Goal: Entertainment & Leisure: Browse casually

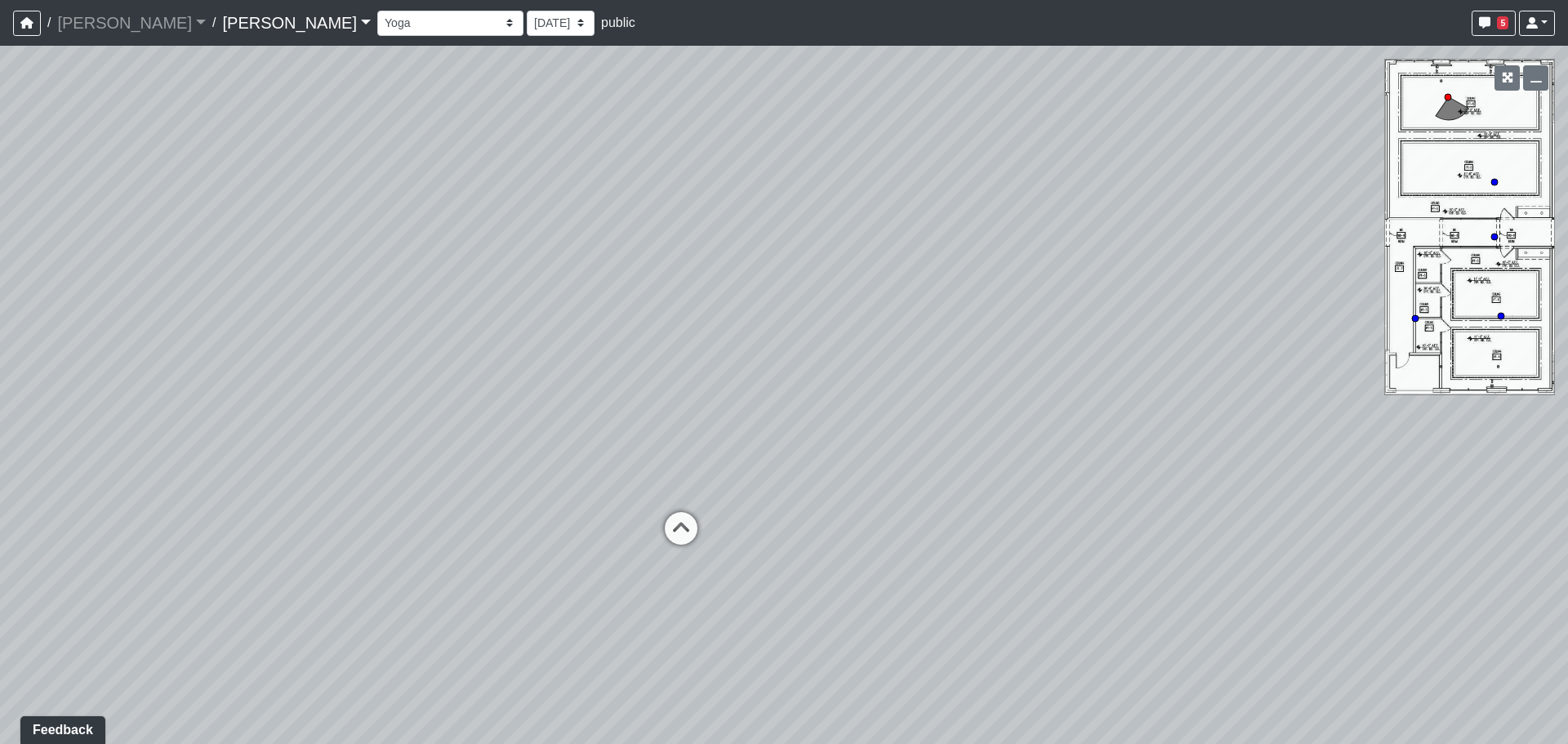
drag, startPoint x: 589, startPoint y: 418, endPoint x: 1391, endPoint y: 336, distance: 806.2
click at [1389, 337] on div "Loading... Weight Room" at bounding box center [784, 395] width 1568 height 698
drag, startPoint x: 1218, startPoint y: 363, endPoint x: 1573, endPoint y: 436, distance: 362.4
click at [1567, 436] on html "/ [PERSON_NAME] [PERSON_NAME] Loading... / [PERSON_NAME] [PERSON_NAME] Loading.…" at bounding box center [784, 372] width 1568 height 744
drag, startPoint x: 965, startPoint y: 446, endPoint x: 1102, endPoint y: 447, distance: 137.0
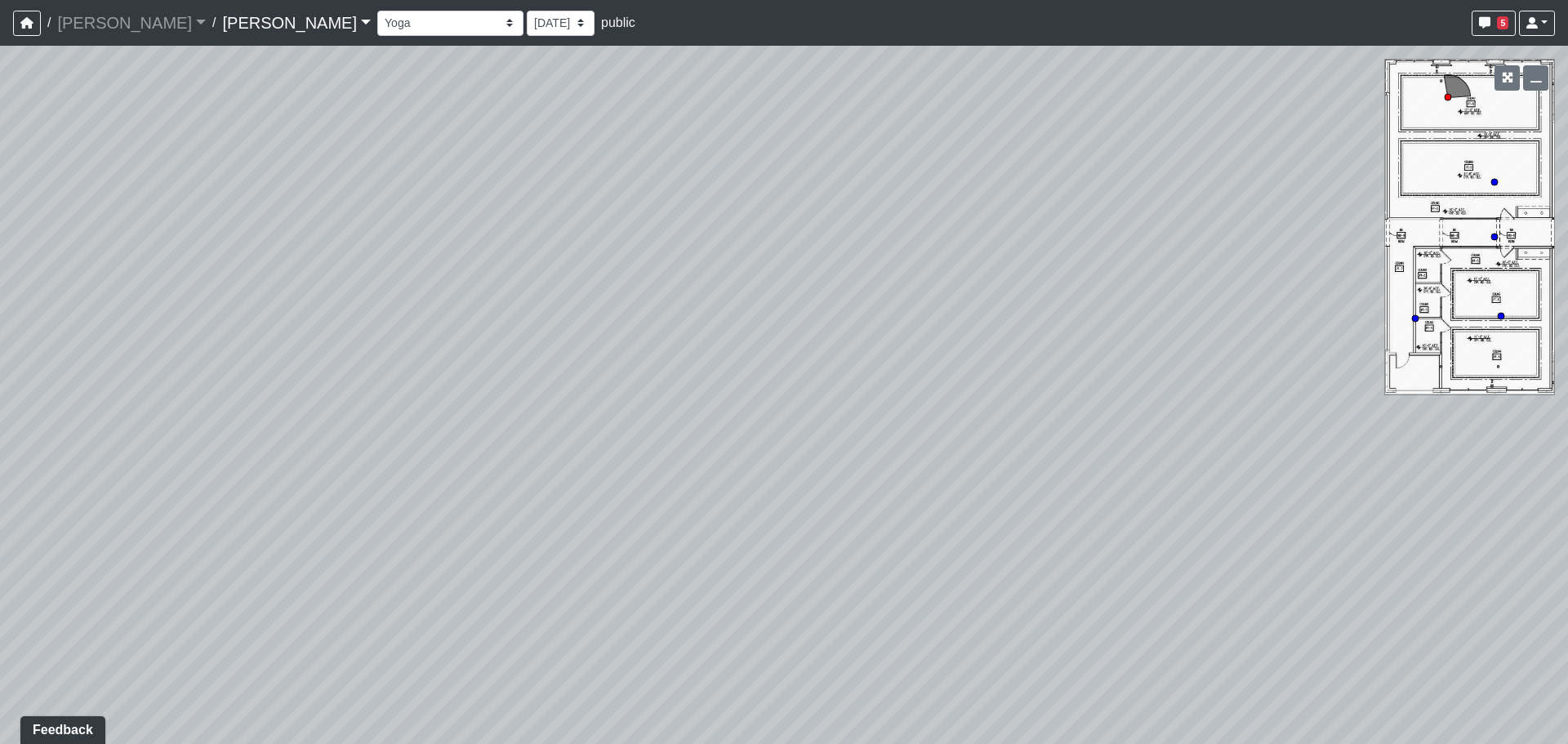
click at [1567, 404] on html "/ [PERSON_NAME] [PERSON_NAME] Loading... / [PERSON_NAME] [PERSON_NAME] Loading.…" at bounding box center [784, 372] width 1568 height 744
drag, startPoint x: 1117, startPoint y: 416, endPoint x: 1391, endPoint y: 421, distance: 274.0
click at [1373, 421] on div "Loading... Weight Room" at bounding box center [784, 395] width 1568 height 698
click at [1311, 429] on div "Loading... Weight Room" at bounding box center [784, 395] width 1568 height 698
click at [722, 494] on icon at bounding box center [712, 498] width 49 height 49
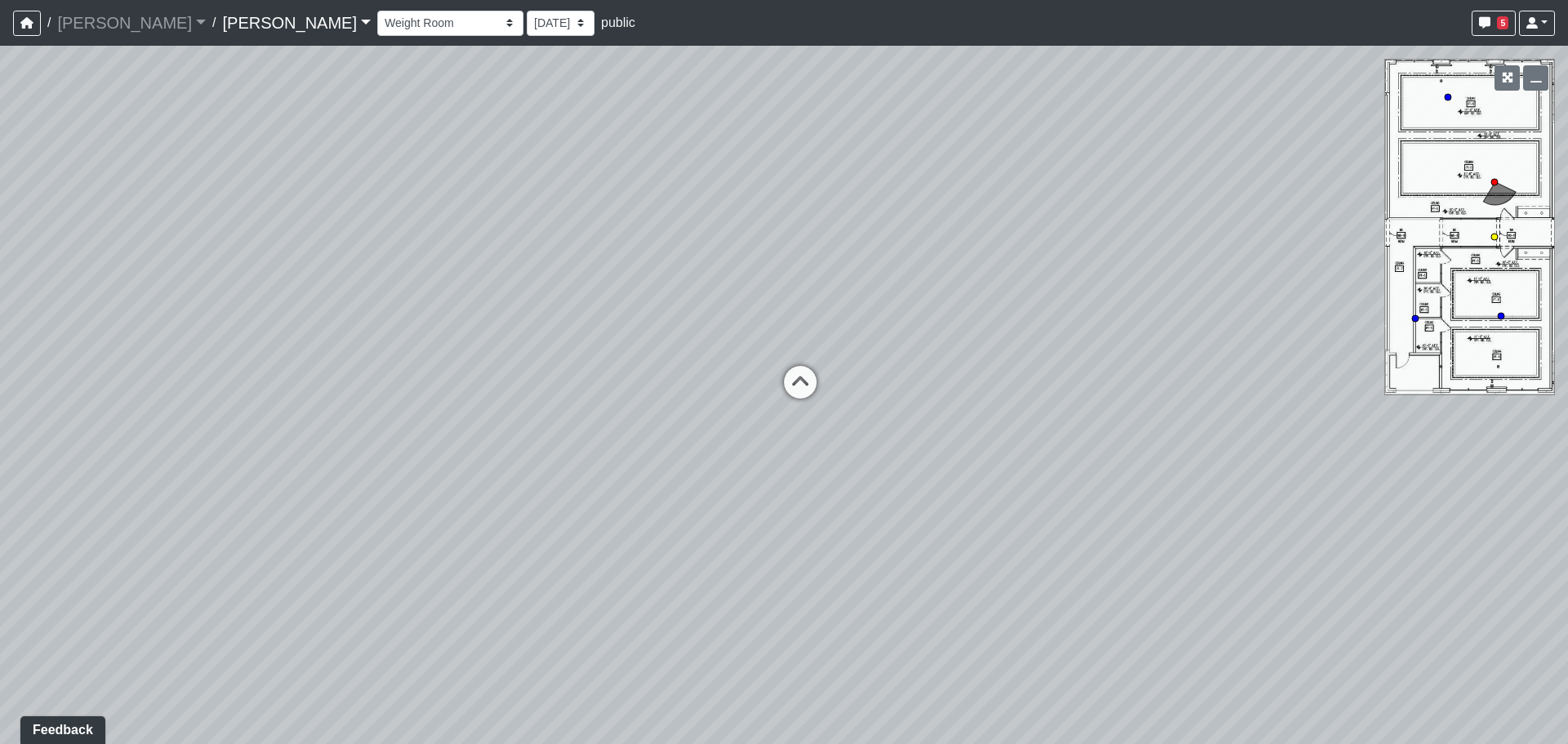
click at [795, 388] on icon at bounding box center [800, 391] width 49 height 49
drag, startPoint x: 1207, startPoint y: 378, endPoint x: 836, endPoint y: 382, distance: 371.0
click at [836, 382] on div "Loading... Weight Room Loading... Yoga Loading... Hallway Loading... Created by…" at bounding box center [784, 395] width 1568 height 698
drag, startPoint x: 863, startPoint y: 401, endPoint x: 361, endPoint y: 367, distance: 503.2
click at [361, 367] on div "Loading... Weight Room Loading... Yoga Loading... Hallway Loading... Created by…" at bounding box center [784, 395] width 1568 height 698
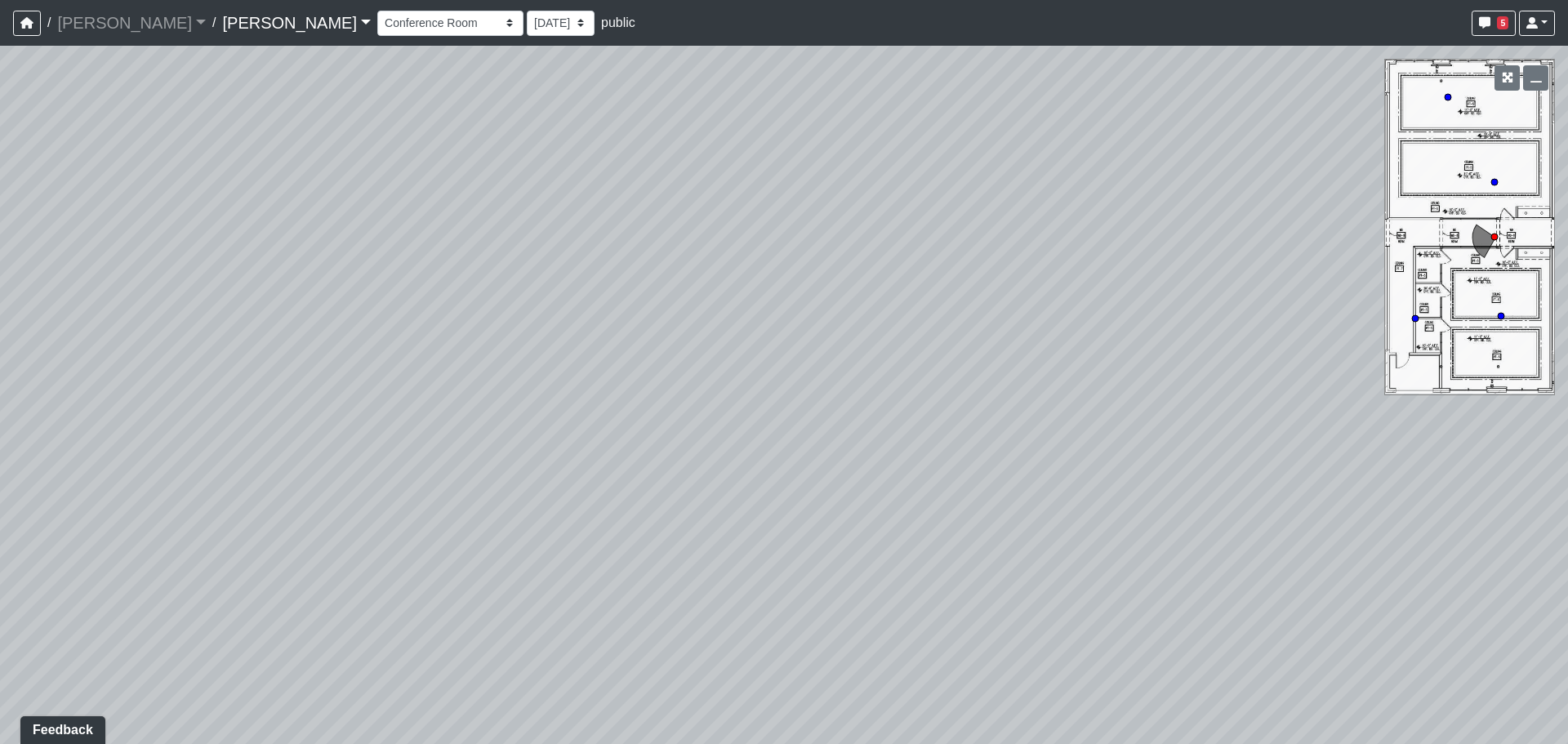
drag, startPoint x: 1158, startPoint y: 374, endPoint x: 549, endPoint y: 374, distance: 609.0
click at [549, 374] on div "Loading... Weight Room Loading... Yoga Loading... Hallway Loading... Created by…" at bounding box center [784, 395] width 1568 height 698
drag, startPoint x: 655, startPoint y: 396, endPoint x: 420, endPoint y: 396, distance: 235.0
click at [420, 396] on div "Loading... Weight Room Loading... Yoga Loading... Hallway Loading... Created by…" at bounding box center [784, 395] width 1568 height 698
click at [916, 417] on icon at bounding box center [921, 417] width 49 height 49
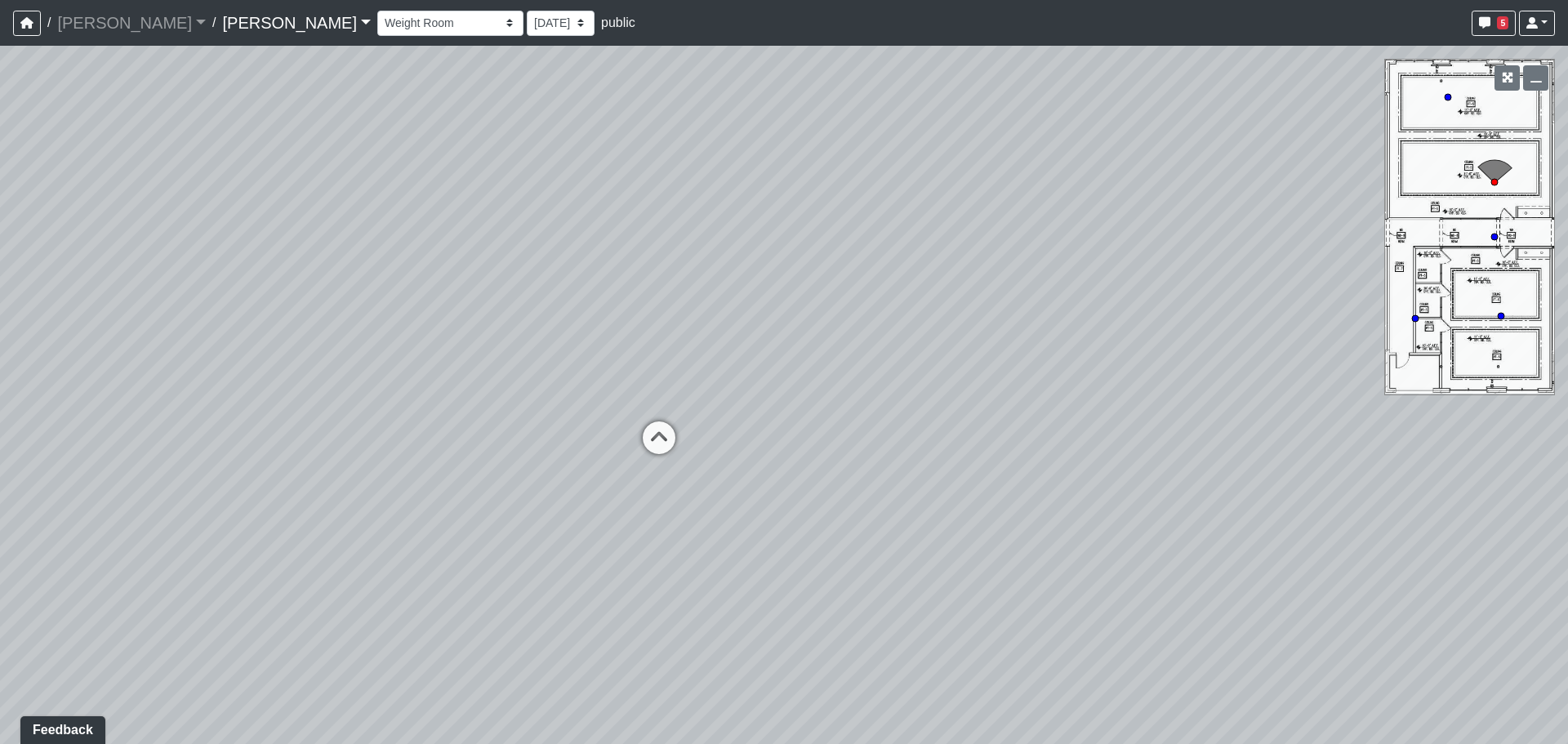
drag, startPoint x: 1204, startPoint y: 389, endPoint x: 1184, endPoint y: 395, distance: 20.9
click at [1219, 389] on div "Loading... Weight Room Loading... Yoga Loading... Hallway Loading... Created by…" at bounding box center [784, 395] width 1568 height 698
drag, startPoint x: 770, startPoint y: 395, endPoint x: 1323, endPoint y: 424, distance: 553.8
click at [1323, 424] on div "Loading... Weight Room Loading... Yoga Loading... Hallway Loading... Created by…" at bounding box center [784, 395] width 1568 height 698
drag, startPoint x: 1186, startPoint y: 470, endPoint x: 706, endPoint y: 361, distance: 492.2
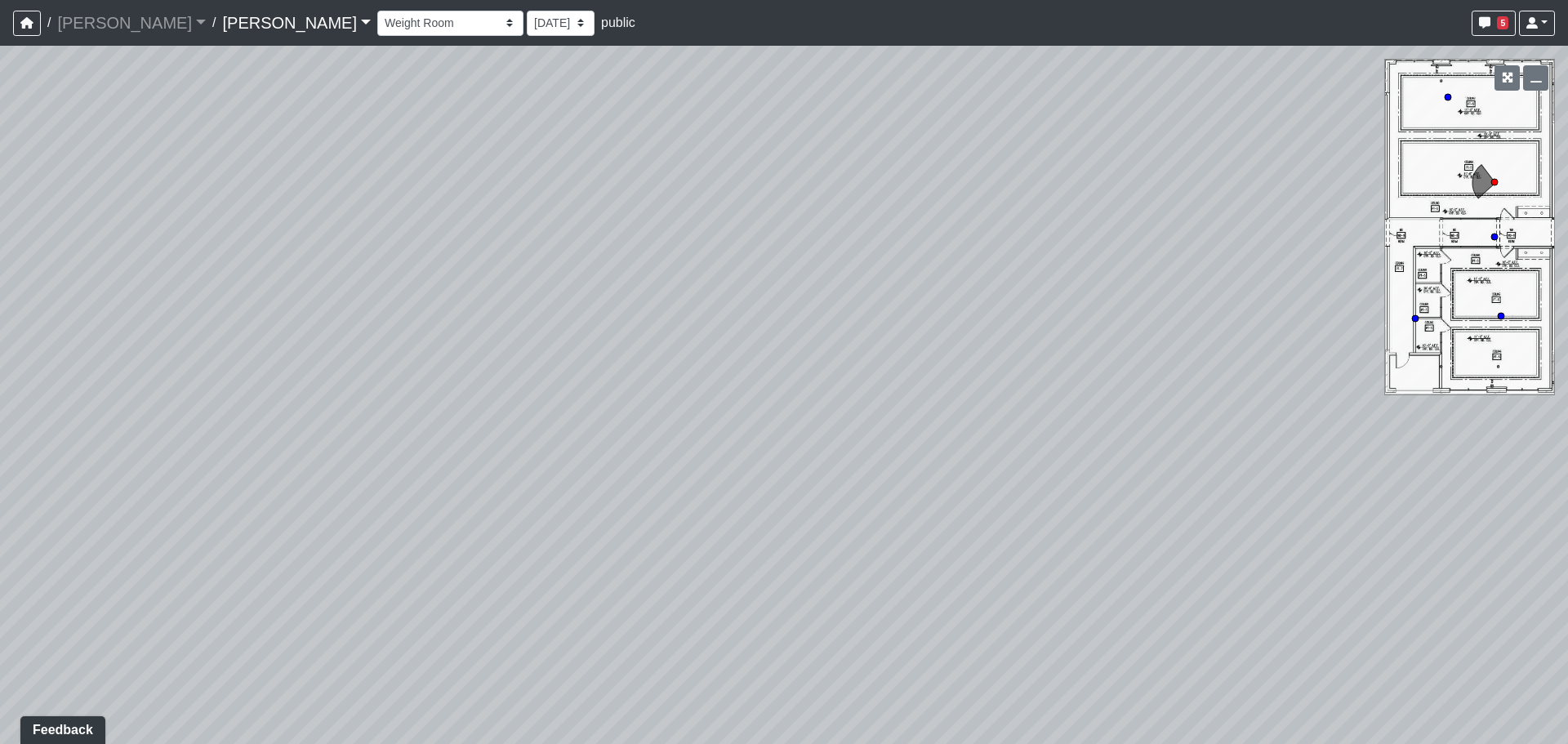
click at [706, 361] on div "Loading... Weight Room Loading... Yoga Loading... Hallway Loading... Created by…" at bounding box center [784, 395] width 1568 height 698
drag, startPoint x: 1305, startPoint y: 359, endPoint x: 647, endPoint y: 376, distance: 658.2
click at [647, 376] on div "Loading... Weight Room Loading... Yoga Loading... Hallway Loading... Created by…" at bounding box center [784, 395] width 1568 height 698
drag, startPoint x: 766, startPoint y: 350, endPoint x: 1158, endPoint y: 366, distance: 392.3
click at [1342, 340] on div "Loading... Weight Room Loading... Yoga Loading... Hallway Loading... Created by…" at bounding box center [784, 395] width 1568 height 698
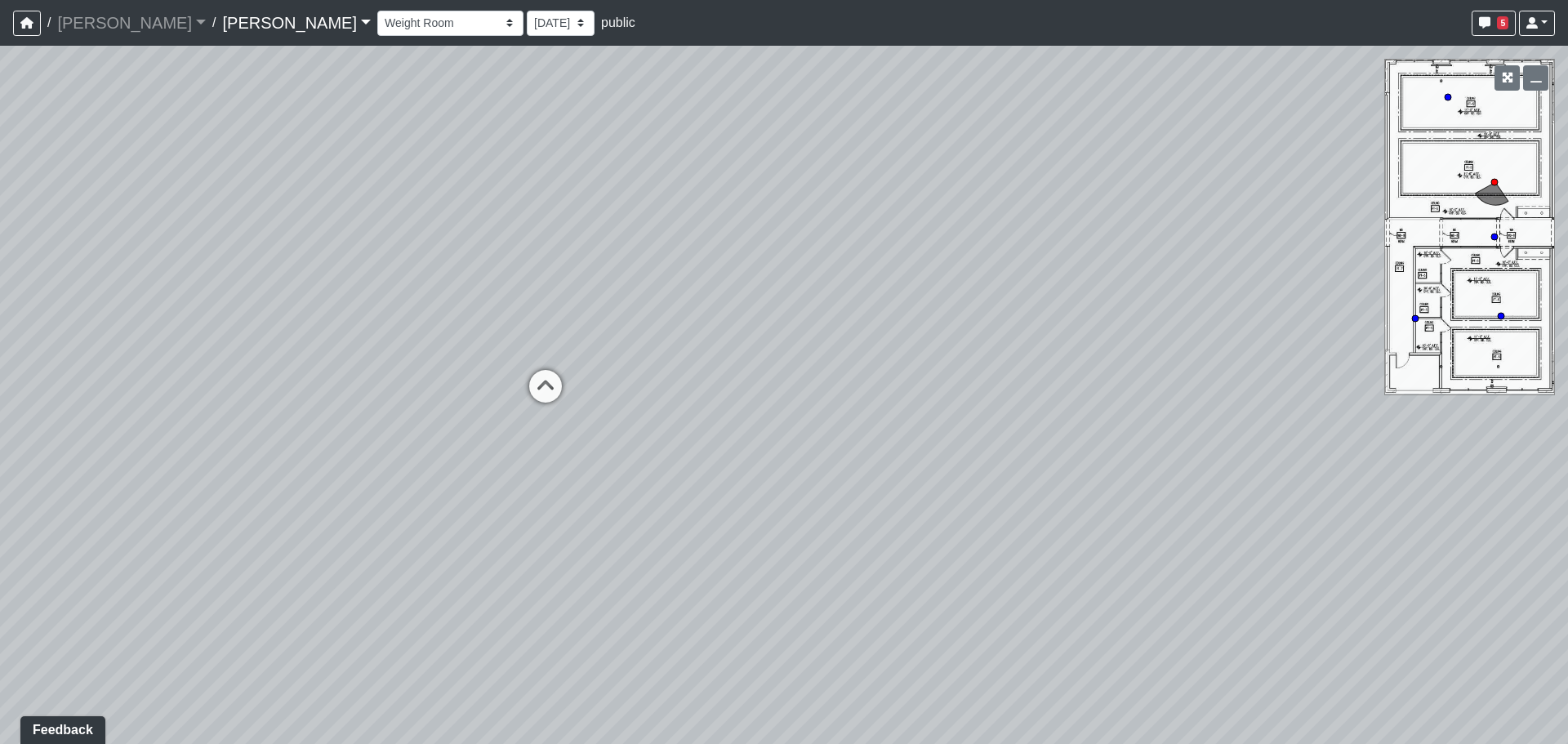
drag, startPoint x: 706, startPoint y: 383, endPoint x: 1356, endPoint y: 411, distance: 650.6
click at [1356, 411] on div "Loading... Weight Room Loading... Yoga Loading... Hallway Loading... Created by…" at bounding box center [784, 395] width 1568 height 698
click at [543, 398] on icon at bounding box center [546, 395] width 49 height 49
click at [367, 346] on icon at bounding box center [378, 347] width 49 height 49
drag, startPoint x: 1093, startPoint y: 321, endPoint x: 403, endPoint y: 196, distance: 701.2
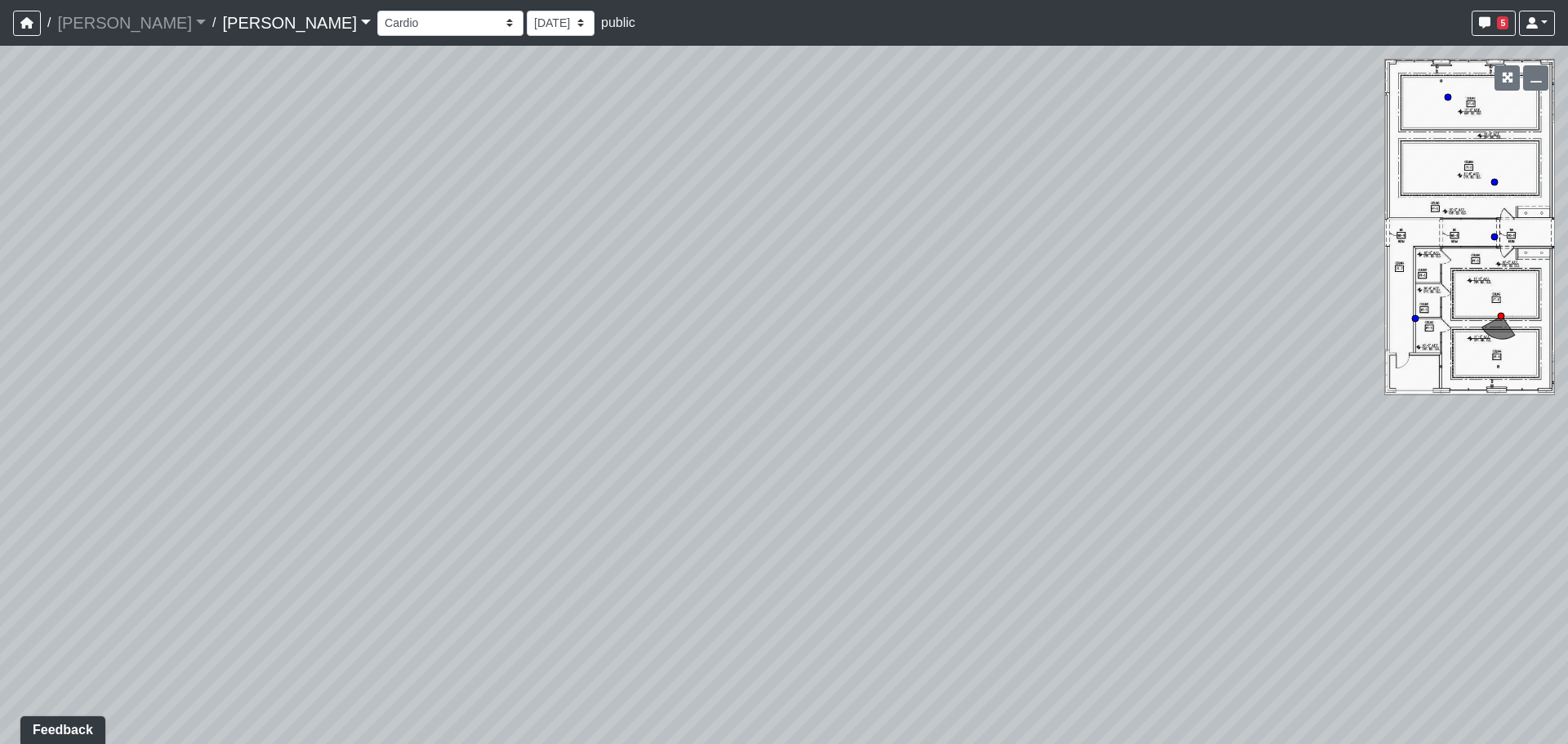
click at [403, 196] on div "Loading... Weight Room Loading... Yoga Loading... Hallway Loading... Created by…" at bounding box center [784, 395] width 1568 height 698
drag, startPoint x: 1047, startPoint y: 349, endPoint x: 971, endPoint y: 348, distance: 76.0
click at [971, 348] on div "Loading... Weight Room Loading... Yoga Loading... Hallway Loading... Created by…" at bounding box center [784, 395] width 1568 height 698
click at [924, 414] on icon at bounding box center [922, 418] width 49 height 49
drag, startPoint x: 1102, startPoint y: 343, endPoint x: 531, endPoint y: 316, distance: 571.6
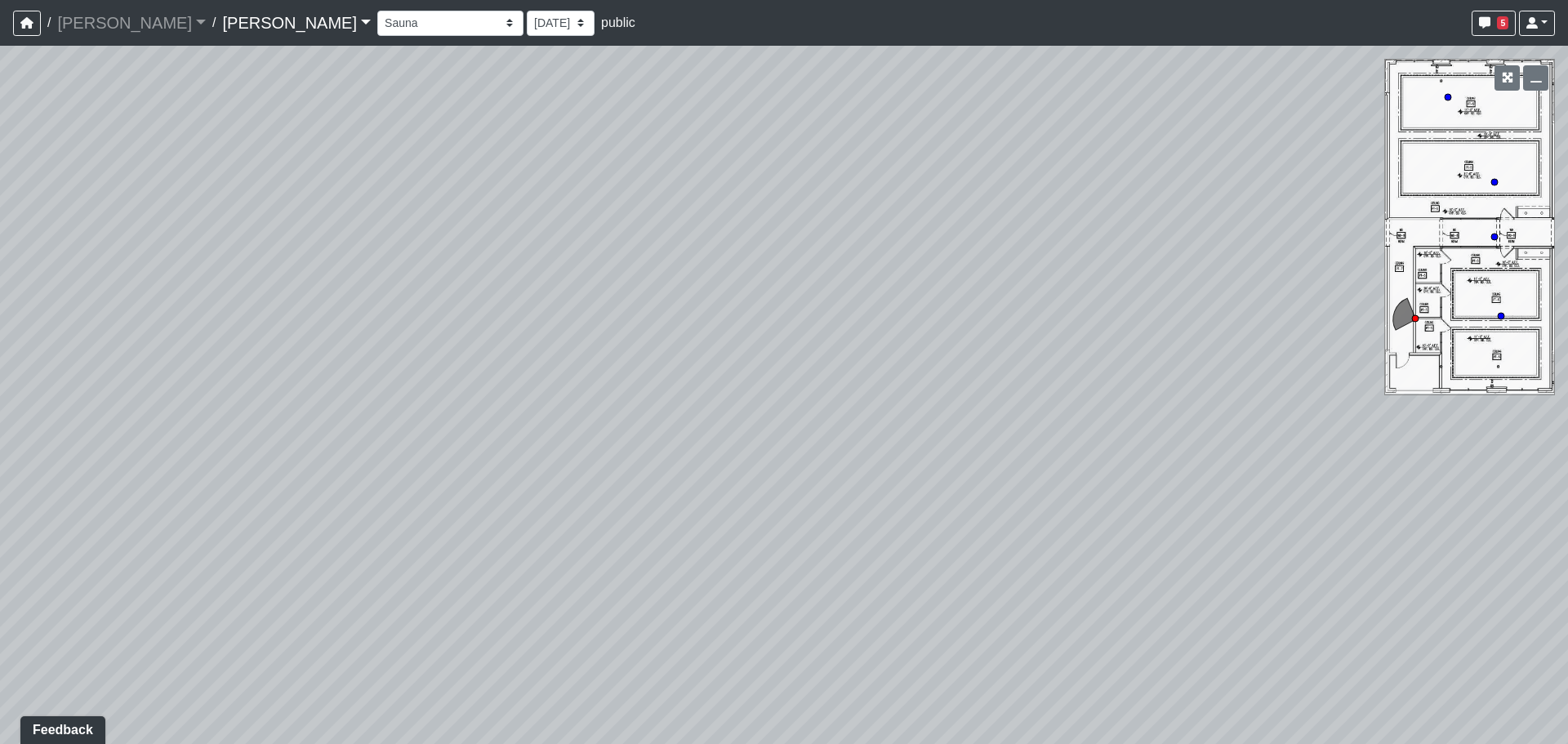
click at [458, 324] on div "Loading... Weight Room Loading... Yoga Loading... Hallway Loading... Created by…" at bounding box center [784, 395] width 1568 height 698
drag, startPoint x: 943, startPoint y: 272, endPoint x: 470, endPoint y: 416, distance: 494.4
click at [470, 416] on div "Loading... Weight Room Loading... Yoga Loading... Hallway Loading... Created by…" at bounding box center [784, 395] width 1568 height 698
drag, startPoint x: 431, startPoint y: 323, endPoint x: 505, endPoint y: 334, distance: 74.8
click at [427, 323] on div "Loading... Weight Room Loading... Yoga Loading... Hallway Loading... Created by…" at bounding box center [784, 395] width 1568 height 698
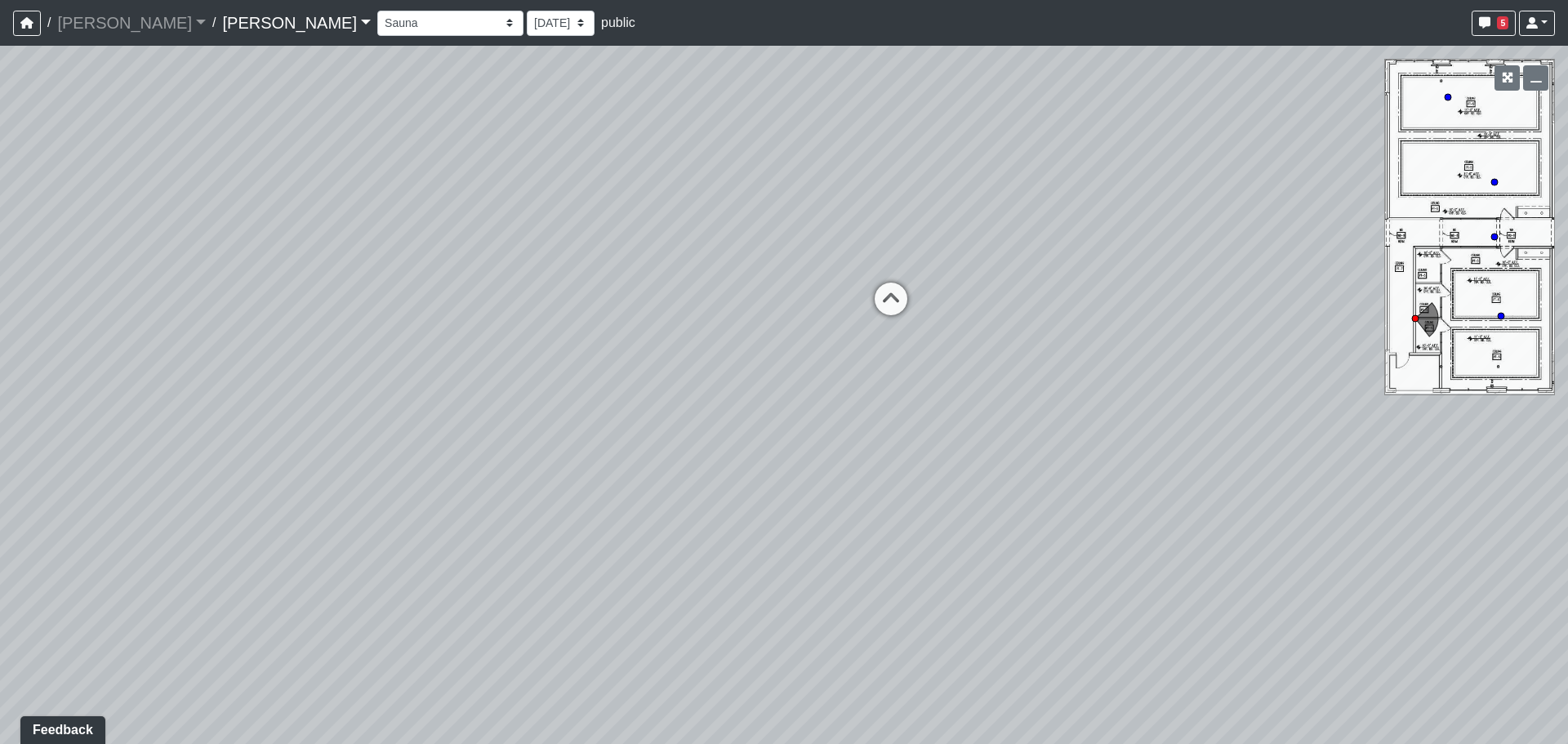
drag, startPoint x: 1035, startPoint y: 408, endPoint x: 771, endPoint y: 400, distance: 264.1
click at [771, 400] on div "Loading... Weight Room Loading... Yoga Loading... Hallway Loading... Created by…" at bounding box center [784, 395] width 1568 height 698
click at [788, 290] on icon at bounding box center [782, 300] width 49 height 49
drag, startPoint x: 1140, startPoint y: 326, endPoint x: 1157, endPoint y: 326, distance: 17.0
click at [1157, 326] on div "Loading... Weight Room Loading... Yoga Loading... Hallway Loading... Created by…" at bounding box center [784, 395] width 1568 height 698
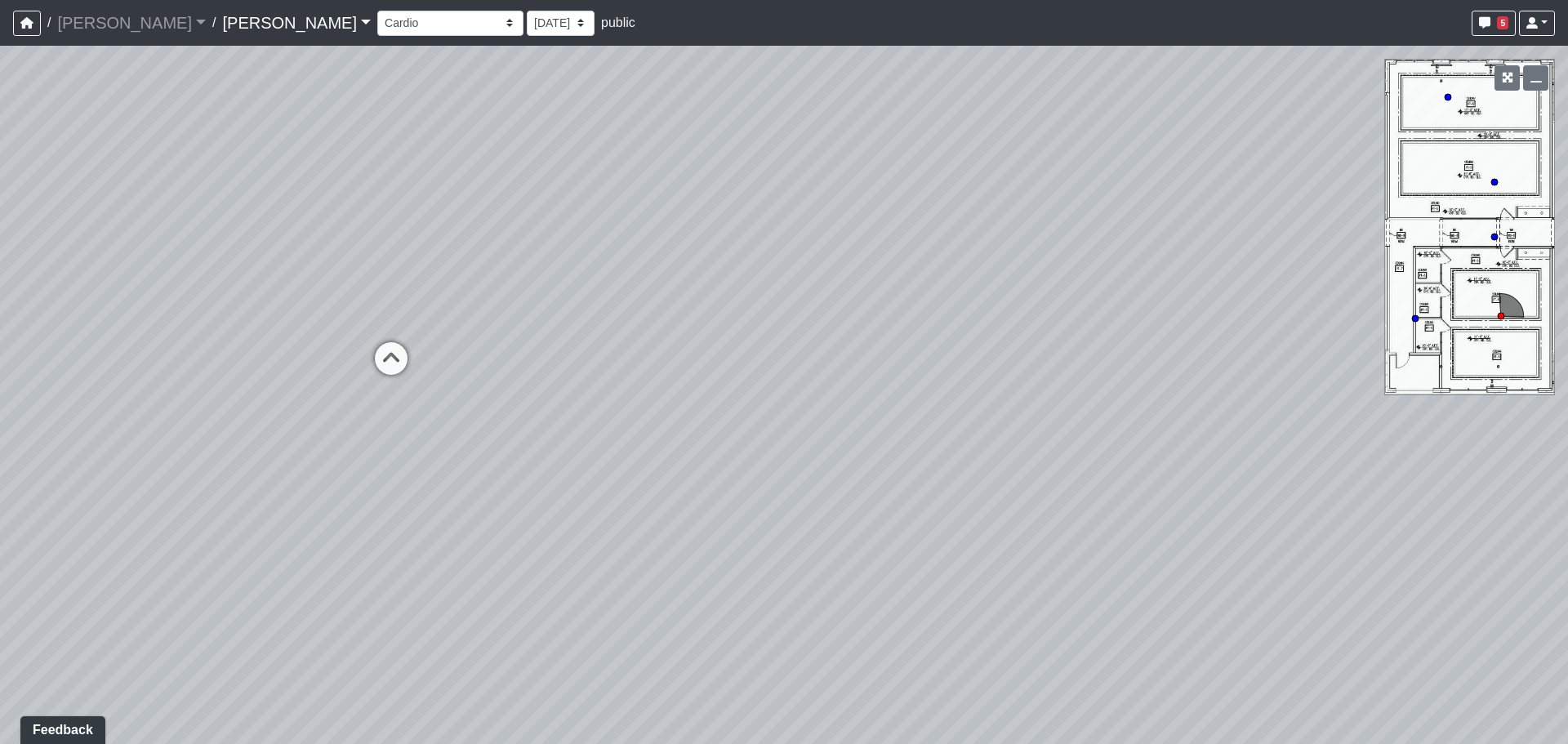
drag, startPoint x: 890, startPoint y: 319, endPoint x: 1539, endPoint y: 420, distance: 656.8
click at [1539, 420] on div "Loading... Weight Room Loading... Yoga Loading... Hallway Loading... Created by…" at bounding box center [784, 395] width 1568 height 698
drag, startPoint x: 1214, startPoint y: 352, endPoint x: 1268, endPoint y: 378, distance: 59.9
click at [1438, 354] on div "Loading... Weight Room Loading... Yoga Loading... Hallway Loading... Created by…" at bounding box center [784, 395] width 1568 height 698
drag, startPoint x: 901, startPoint y: 361, endPoint x: 1299, endPoint y: 360, distance: 398.0
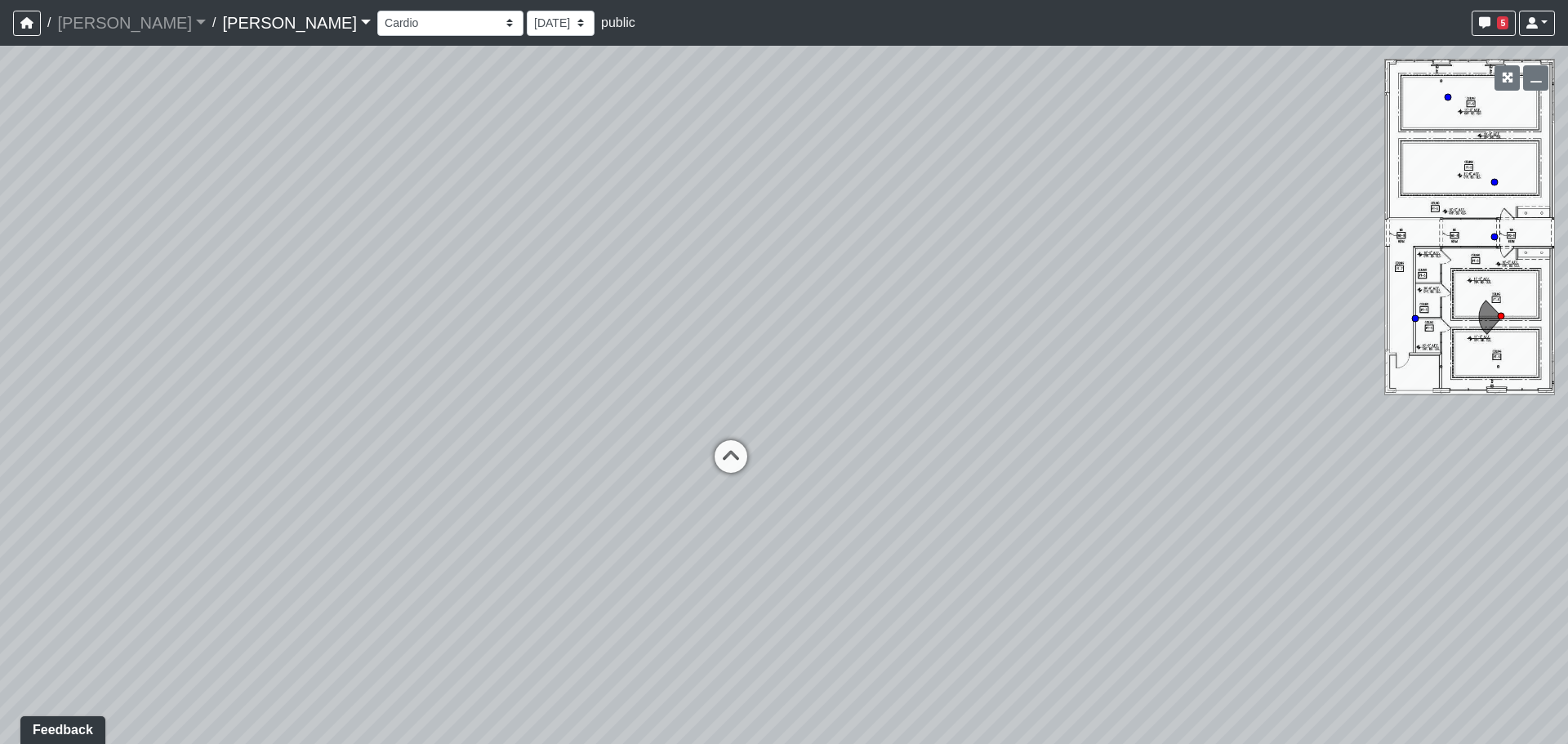
click at [1299, 360] on div "Loading... Weight Room Loading... Yoga Loading... Hallway Loading... Created by…" at bounding box center [784, 395] width 1568 height 698
drag, startPoint x: 975, startPoint y: 345, endPoint x: 1326, endPoint y: 348, distance: 351.0
click at [1326, 348] on div "Loading... Weight Room Loading... Yoga Loading... Hallway Loading... Created by…" at bounding box center [784, 395] width 1568 height 698
drag, startPoint x: 772, startPoint y: 382, endPoint x: 1082, endPoint y: 447, distance: 316.7
click at [1082, 447] on div "Loading... Weight Room Loading... Yoga Loading... Hallway Loading... Created by…" at bounding box center [784, 395] width 1568 height 698
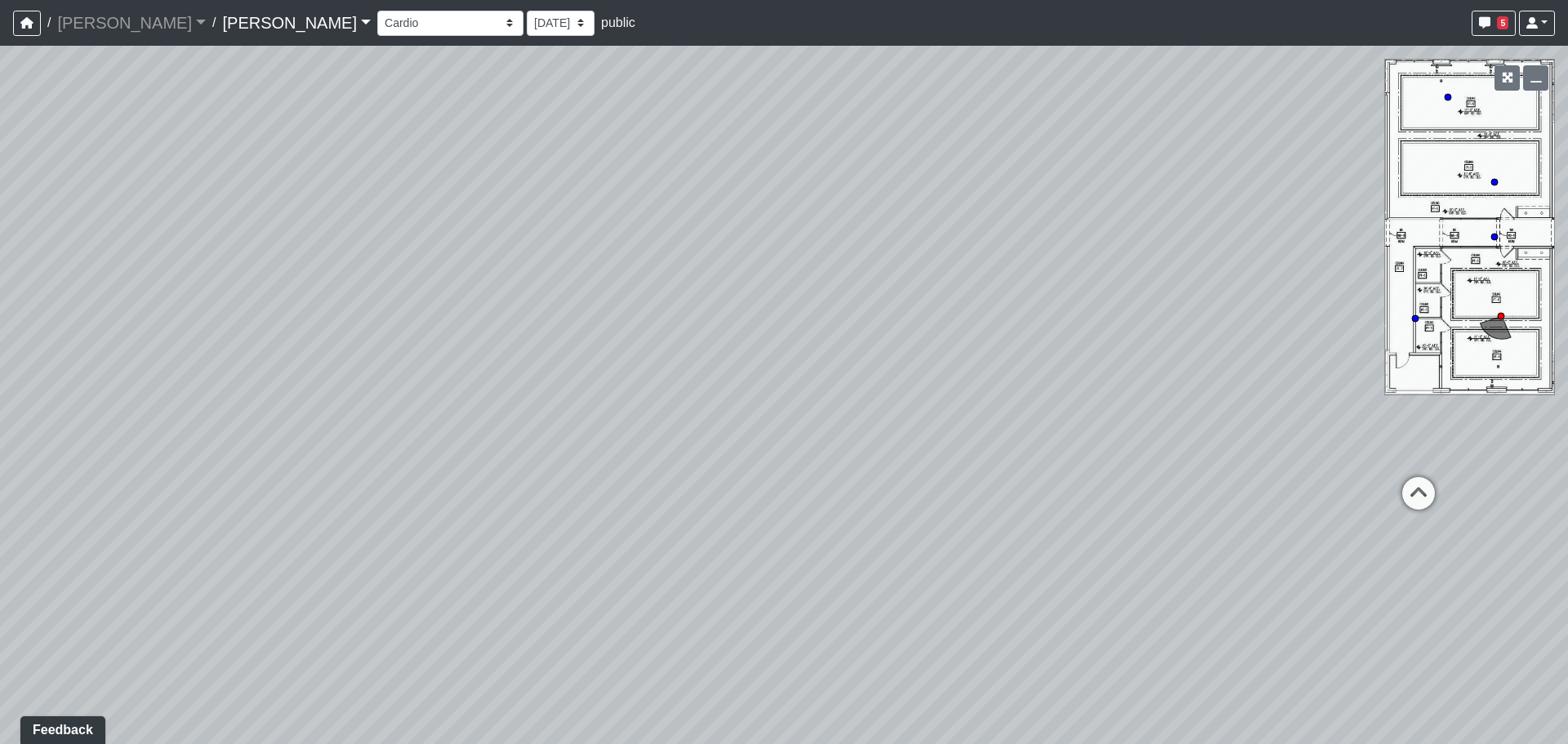
drag, startPoint x: 675, startPoint y: 267, endPoint x: 508, endPoint y: 223, distance: 172.7
click at [508, 223] on div "Loading... Weight Room Loading... Yoga Loading... Hallway Loading... Created by…" at bounding box center [784, 395] width 1568 height 698
drag, startPoint x: 826, startPoint y: 254, endPoint x: 430, endPoint y: 287, distance: 397.4
click at [430, 287] on div "Loading... Weight Room Loading... Yoga Loading... Hallway Loading... Created by…" at bounding box center [784, 395] width 1568 height 698
drag, startPoint x: 492, startPoint y: 309, endPoint x: 332, endPoint y: 290, distance: 161.1
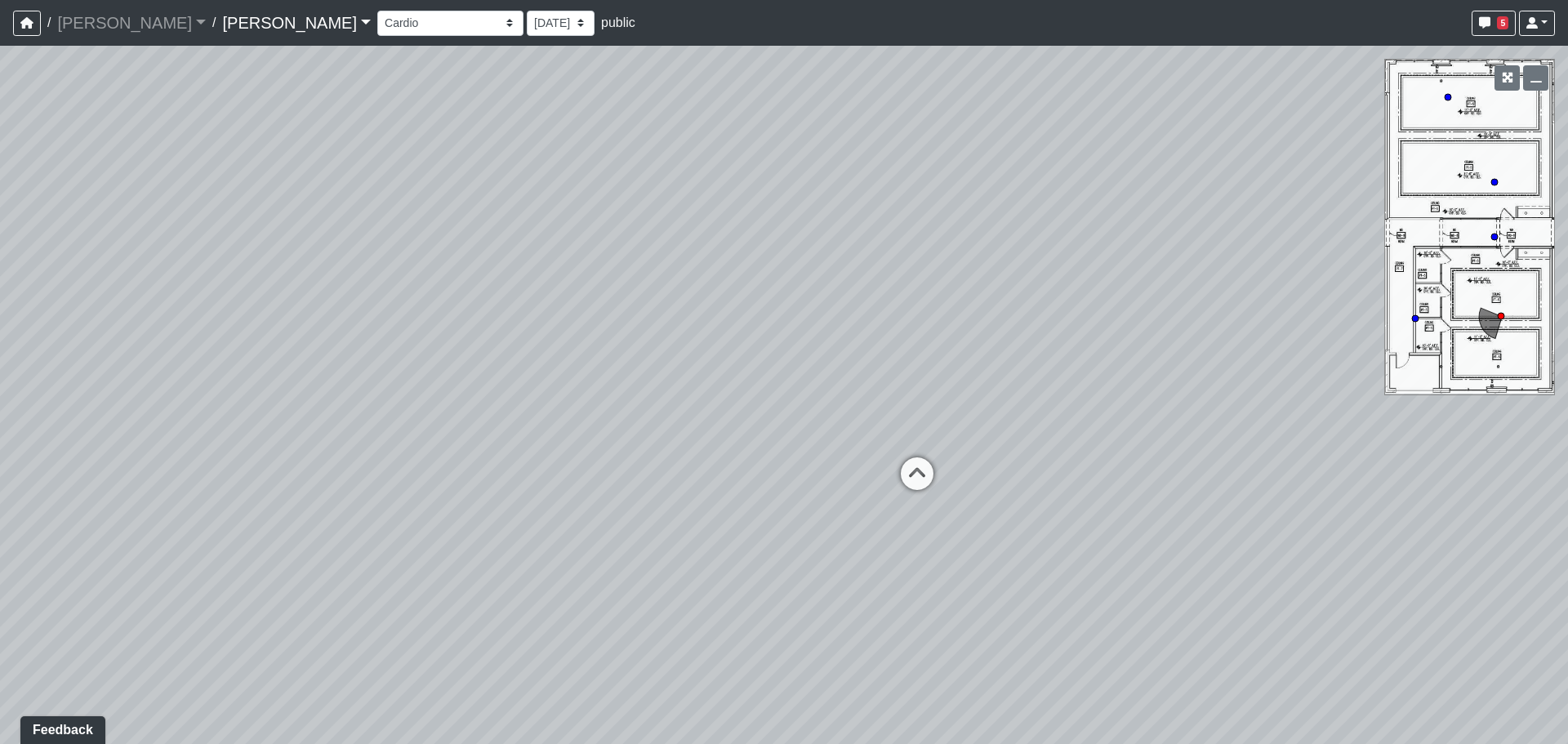
click at [318, 291] on div "Loading... Weight Room Loading... Yoga Loading... Hallway Loading... Created by…" at bounding box center [784, 395] width 1568 height 698
drag, startPoint x: 453, startPoint y: 365, endPoint x: 410, endPoint y: 362, distance: 43.1
click at [396, 365] on div "Loading... Weight Room Loading... Yoga Loading... Hallway Loading... Created by…" at bounding box center [784, 395] width 1568 height 698
click at [902, 323] on icon at bounding box center [905, 331] width 49 height 49
click at [1058, 395] on icon at bounding box center [1047, 401] width 49 height 49
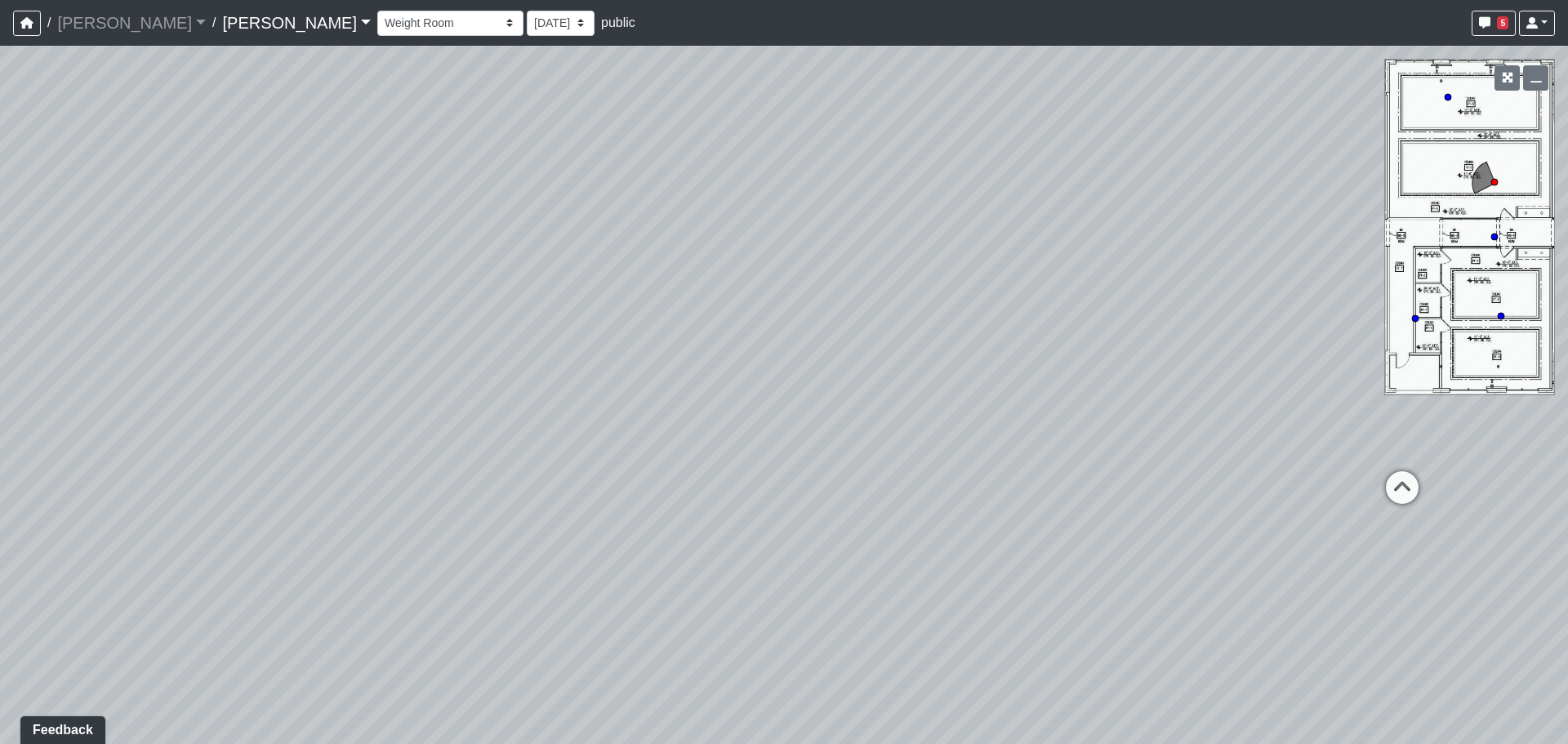
drag, startPoint x: 435, startPoint y: 350, endPoint x: 1192, endPoint y: 349, distance: 757.0
click at [1192, 349] on div "Loading... Weight Room Loading... Yoga Loading... Hallway Loading... Created by…" at bounding box center [784, 395] width 1568 height 698
drag, startPoint x: 1246, startPoint y: 294, endPoint x: 1403, endPoint y: 331, distance: 161.3
click at [1567, 280] on html "/ [PERSON_NAME] [PERSON_NAME] Loading... / [PERSON_NAME] [PERSON_NAME] Loading.…" at bounding box center [784, 372] width 1568 height 744
drag, startPoint x: 1024, startPoint y: 348, endPoint x: 1486, endPoint y: 349, distance: 462.0
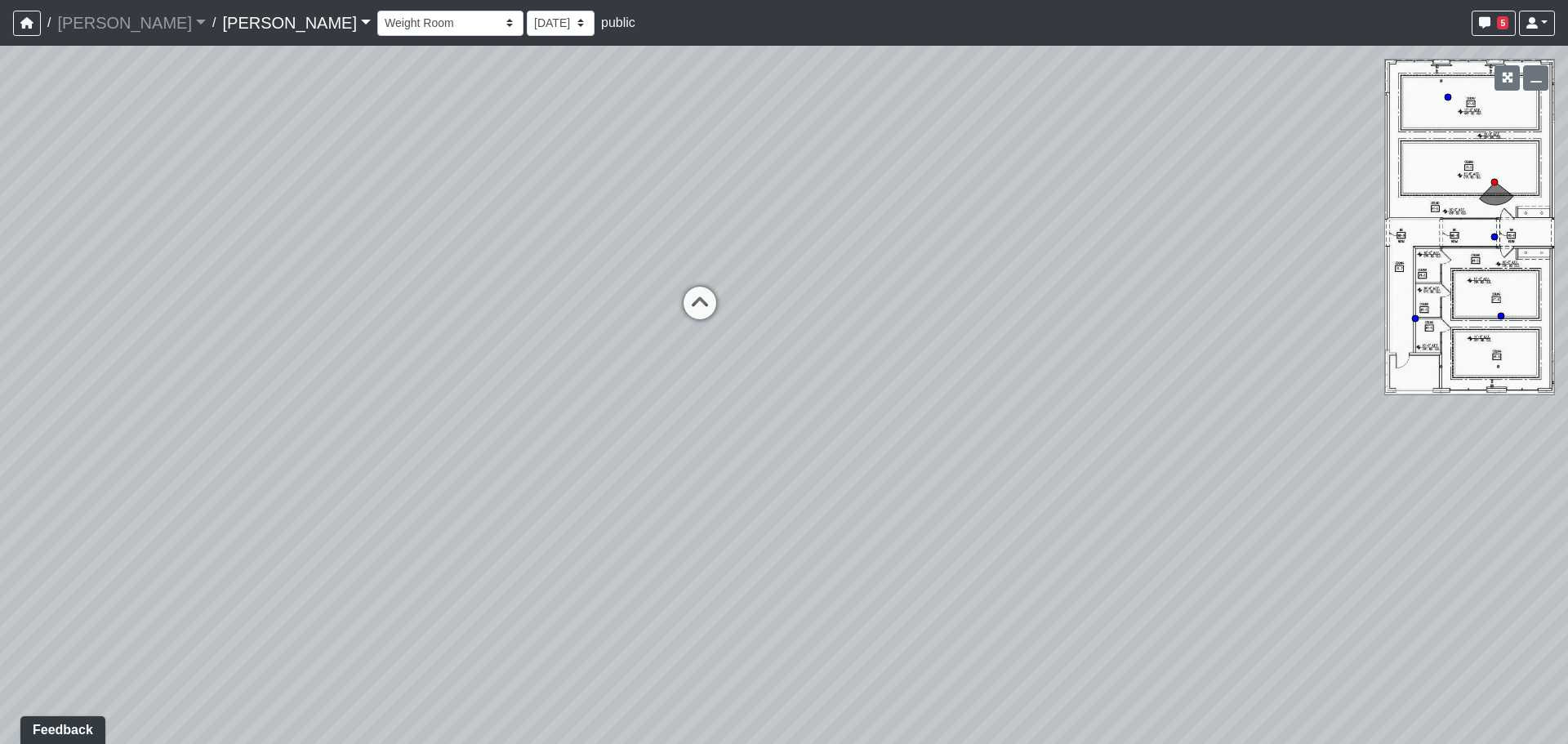
click at [1486, 349] on div "Loading... Weight Room Loading... Yoga Loading... Hallway Loading... Created by…" at bounding box center [784, 395] width 1568 height 698
click at [699, 302] on icon at bounding box center [700, 311] width 49 height 49
click at [569, 260] on icon at bounding box center [571, 268] width 49 height 49
drag, startPoint x: 1175, startPoint y: 335, endPoint x: 327, endPoint y: 285, distance: 849.5
click at [327, 285] on div "Loading... Weight Room Loading... Yoga Loading... Hallway Loading... Created by…" at bounding box center [784, 395] width 1568 height 698
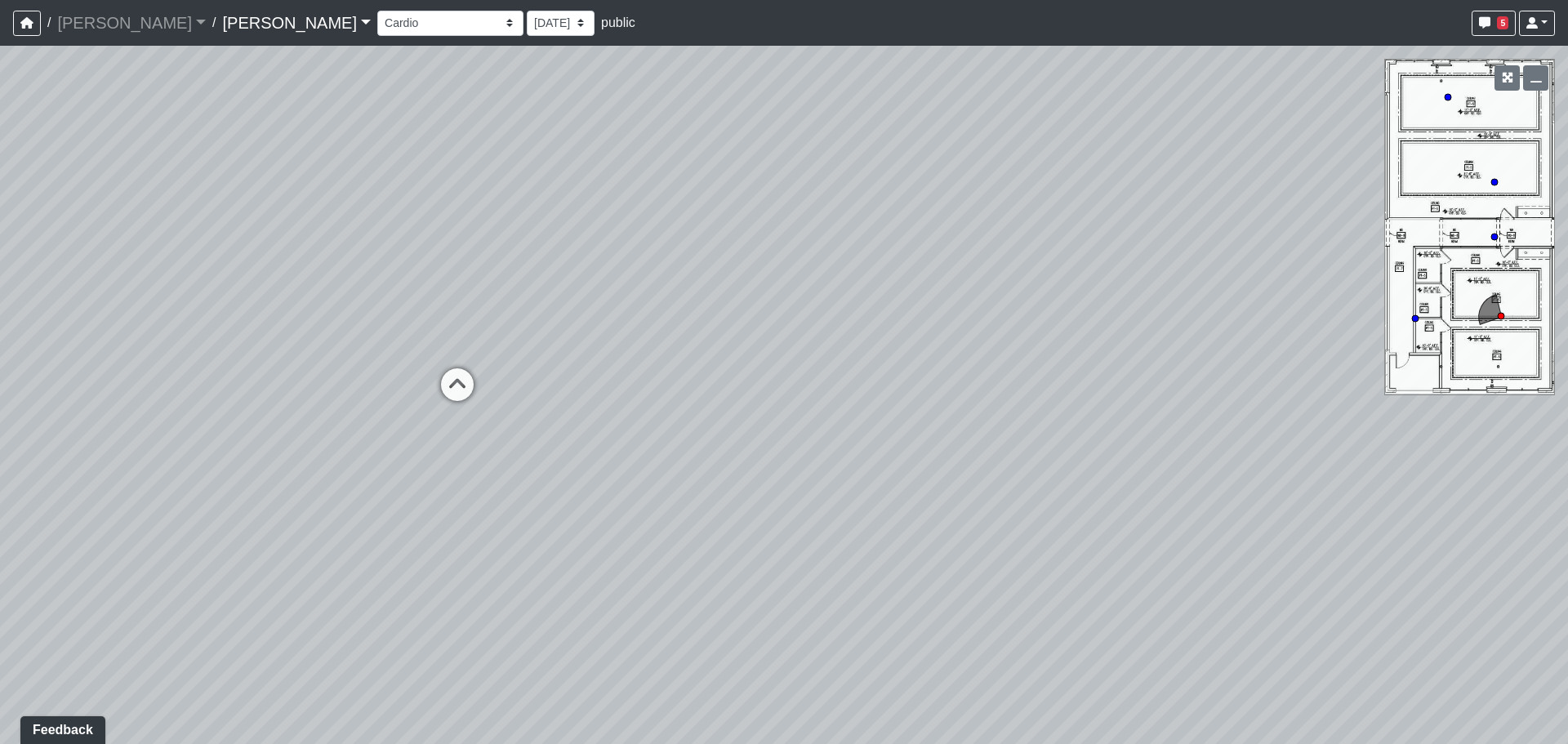
drag, startPoint x: 534, startPoint y: 353, endPoint x: 279, endPoint y: 355, distance: 255.0
click at [279, 355] on div "Loading... Weight Room Loading... Yoga Loading... Hallway Loading... Created by…" at bounding box center [784, 395] width 1568 height 698
drag, startPoint x: 798, startPoint y: 360, endPoint x: 118, endPoint y: 343, distance: 680.2
click at [116, 345] on div "Loading... Weight Room Loading... Yoga Loading... Hallway Loading... Created by…" at bounding box center [784, 395] width 1568 height 698
drag, startPoint x: 562, startPoint y: 354, endPoint x: 343, endPoint y: 354, distance: 219.0
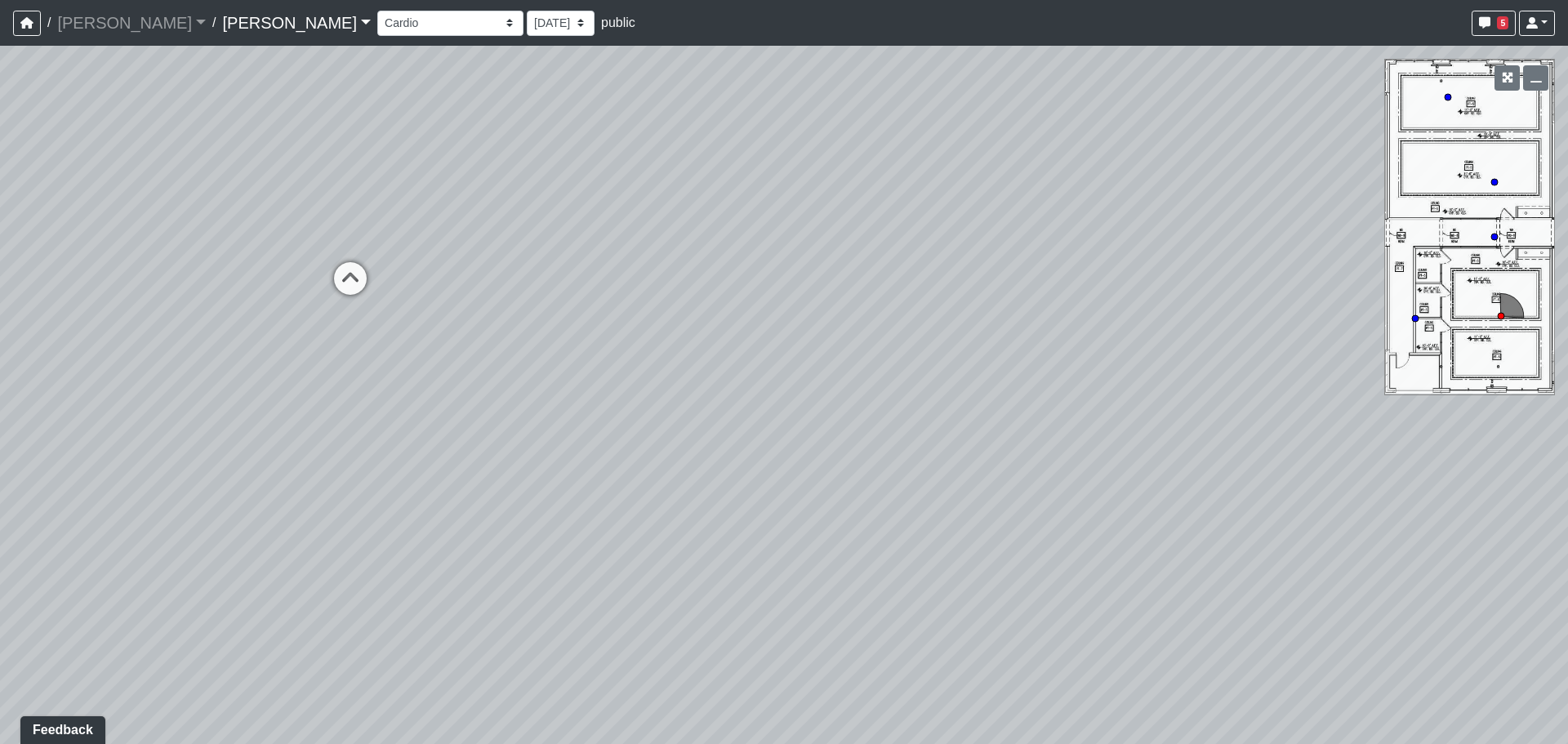
click at [343, 354] on div "Loading... Weight Room Loading... Yoga Loading... Hallway Loading... Created by…" at bounding box center [784, 395] width 1568 height 698
drag, startPoint x: 1006, startPoint y: 367, endPoint x: 383, endPoint y: 362, distance: 623.0
click at [383, 362] on div "Loading... Weight Room Loading... Yoga Loading... Hallway Loading... Created by…" at bounding box center [784, 395] width 1568 height 698
drag, startPoint x: 801, startPoint y: 343, endPoint x: 723, endPoint y: 351, distance: 78.4
click at [385, 364] on div "Loading... Weight Room Loading... Yoga Loading... Hallway Loading... Created by…" at bounding box center [784, 395] width 1568 height 698
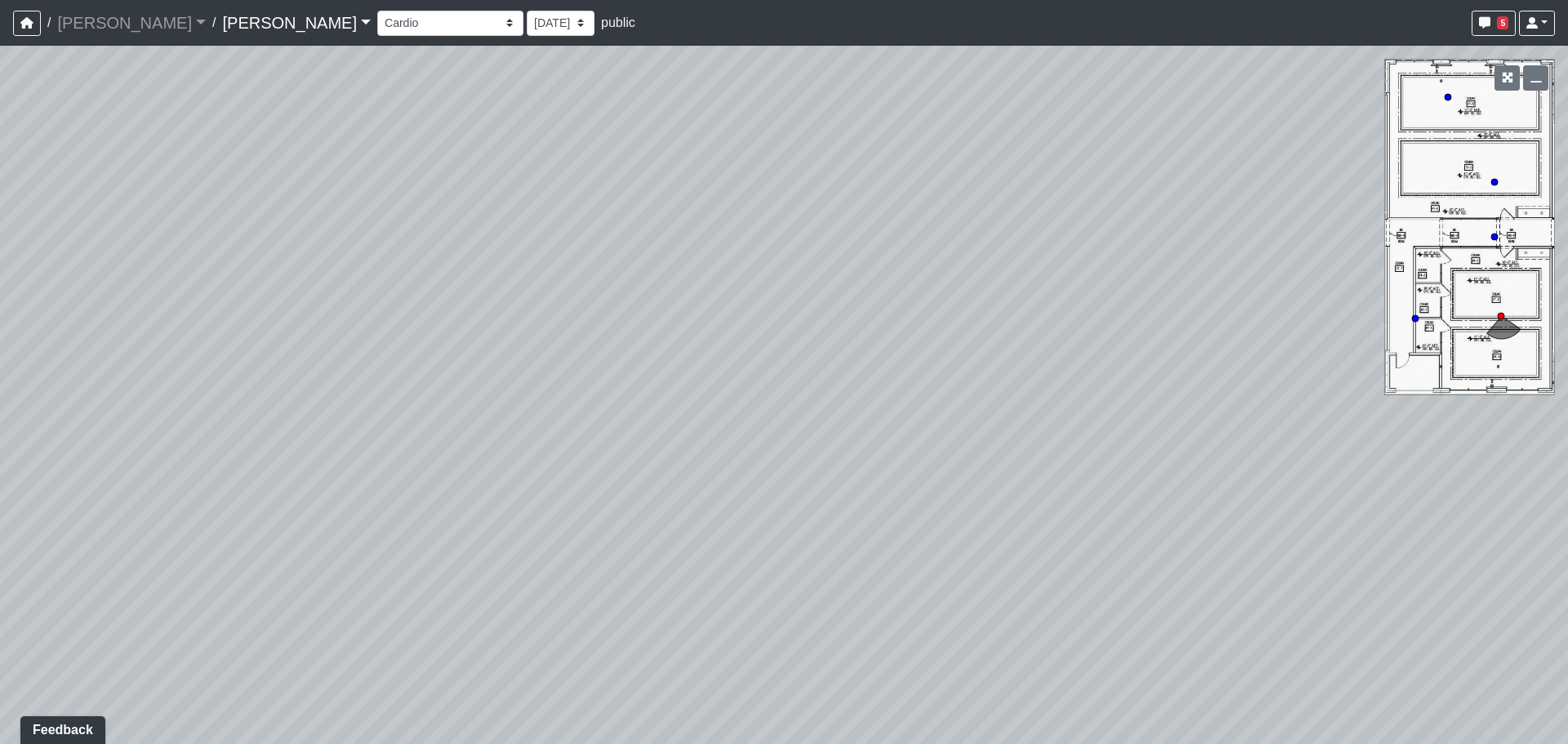
drag, startPoint x: 1131, startPoint y: 359, endPoint x: 514, endPoint y: 366, distance: 617.0
click at [514, 366] on div "Loading... Weight Room Loading... Yoga Loading... Hallway Loading... Created by…" at bounding box center [784, 395] width 1568 height 698
drag, startPoint x: 1172, startPoint y: 376, endPoint x: 980, endPoint y: 378, distance: 192.0
click at [980, 378] on div "Loading... Weight Room Loading... Yoga Loading... Hallway Loading... Created by…" at bounding box center [784, 395] width 1568 height 698
drag, startPoint x: 337, startPoint y: 365, endPoint x: 461, endPoint y: 359, distance: 124.1
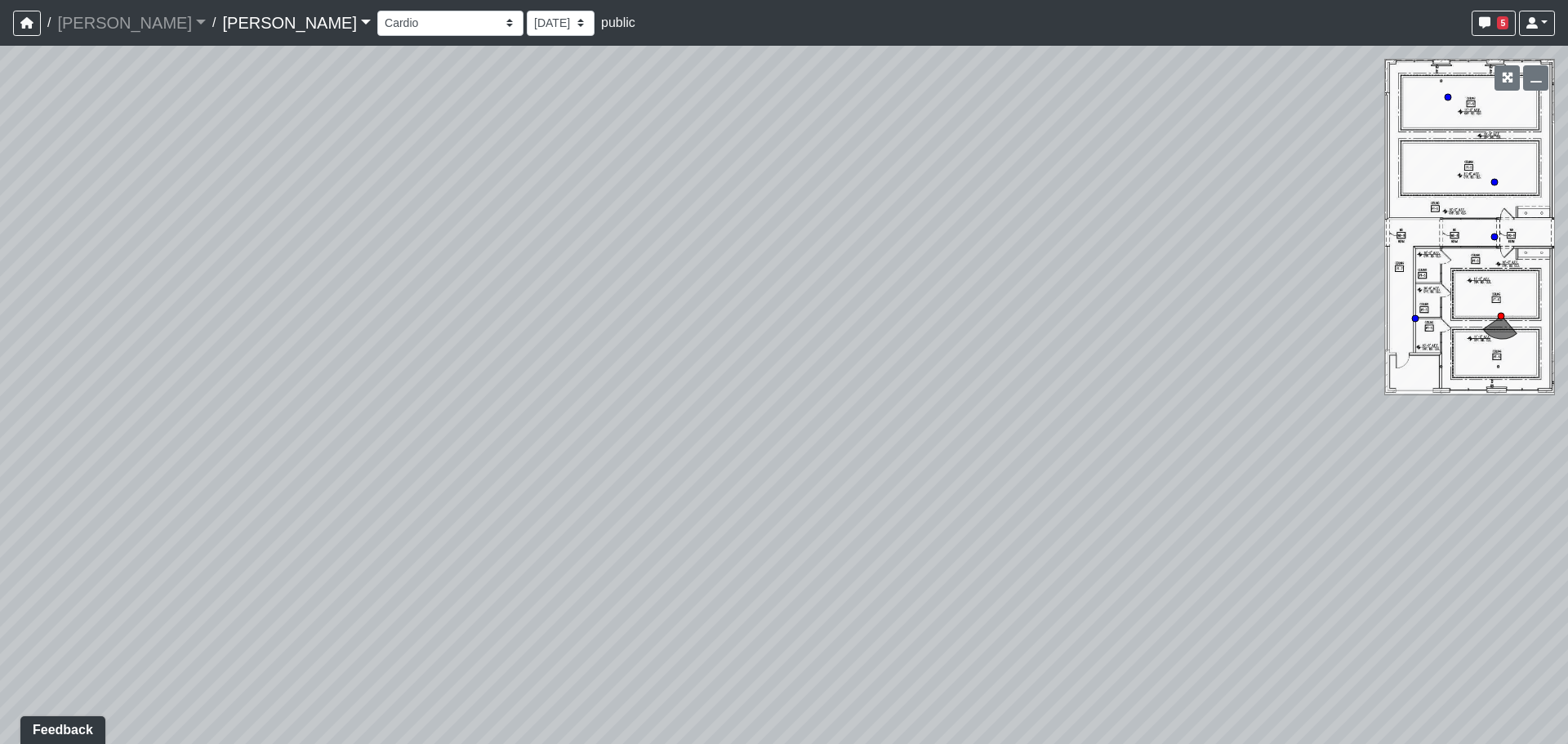
click at [327, 363] on div "Loading... Weight Room Loading... Yoga Loading... Hallway Loading... Created by…" at bounding box center [784, 395] width 1568 height 698
drag, startPoint x: 928, startPoint y: 339, endPoint x: 947, endPoint y: 358, distance: 26.9
click at [573, 347] on div "Loading... Weight Room Loading... Yoga Loading... Hallway Loading... Created by…" at bounding box center [784, 395] width 1568 height 698
drag, startPoint x: 1160, startPoint y: 349, endPoint x: 758, endPoint y: 389, distance: 404.0
click at [758, 389] on div "Loading... Weight Room Loading... Yoga Loading... Hallway Loading... Created by…" at bounding box center [784, 395] width 1568 height 698
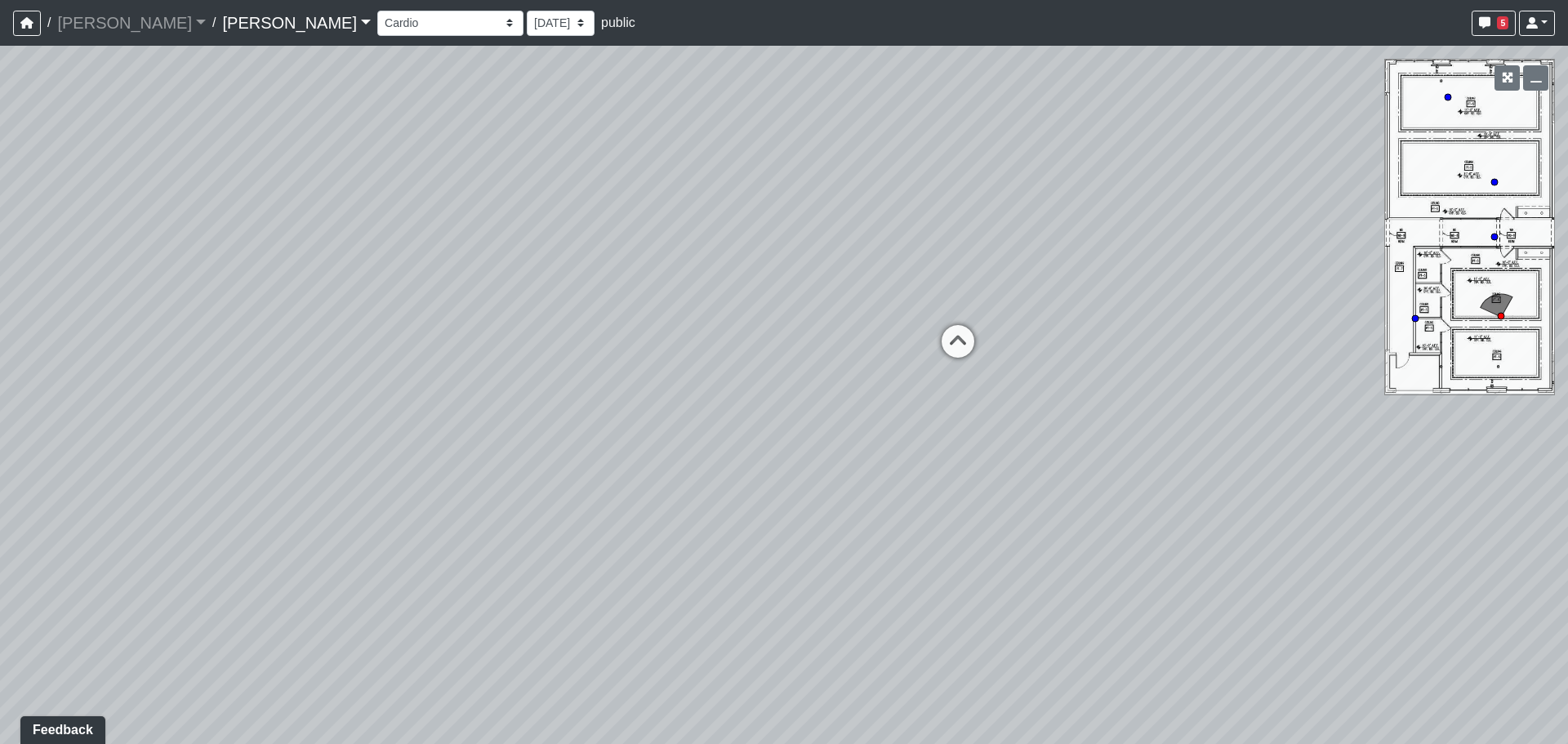
drag, startPoint x: 1176, startPoint y: 383, endPoint x: 551, endPoint y: 395, distance: 625.1
click at [551, 395] on div "Loading... Weight Room Loading... Yoga Loading... Hallway Loading... Created by…" at bounding box center [784, 395] width 1568 height 698
click at [914, 343] on icon at bounding box center [903, 349] width 49 height 49
click at [1039, 407] on icon at bounding box center [1046, 420] width 49 height 49
select select "fJc5aKiMUiMaQk47ZdTTUU"
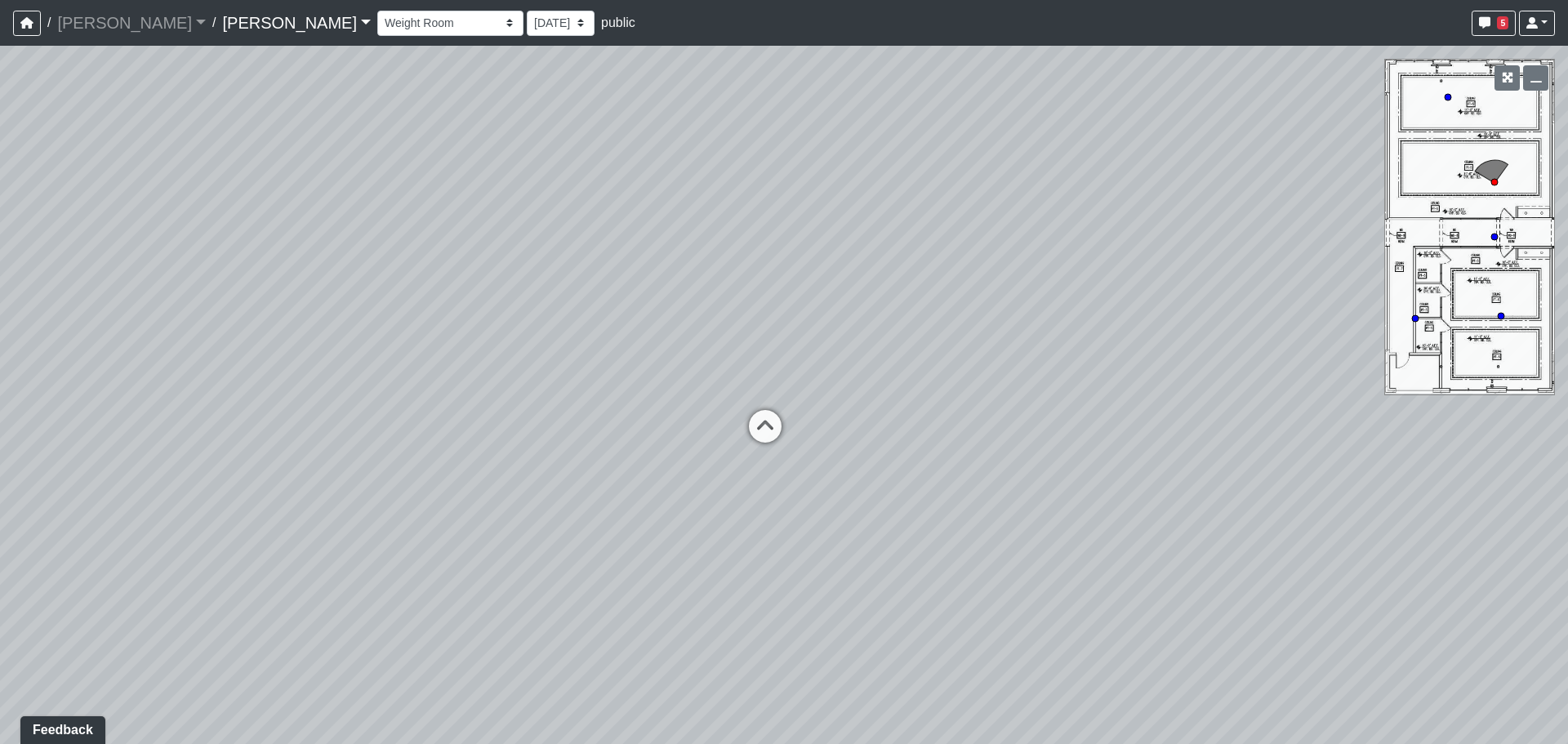
drag, startPoint x: 432, startPoint y: 447, endPoint x: 1385, endPoint y: 404, distance: 954.0
click at [1401, 394] on div "Loading... Weight Room Loading... Yoga Loading... Hallway Loading... Created by…" at bounding box center [784, 395] width 1568 height 698
drag, startPoint x: 1057, startPoint y: 378, endPoint x: 1394, endPoint y: 445, distance: 343.6
click at [1394, 445] on div "Loading... Weight Room Loading... Yoga Loading... Hallway Loading... Created by…" at bounding box center [784, 395] width 1568 height 698
drag, startPoint x: 1268, startPoint y: 412, endPoint x: 1288, endPoint y: 447, distance: 40.3
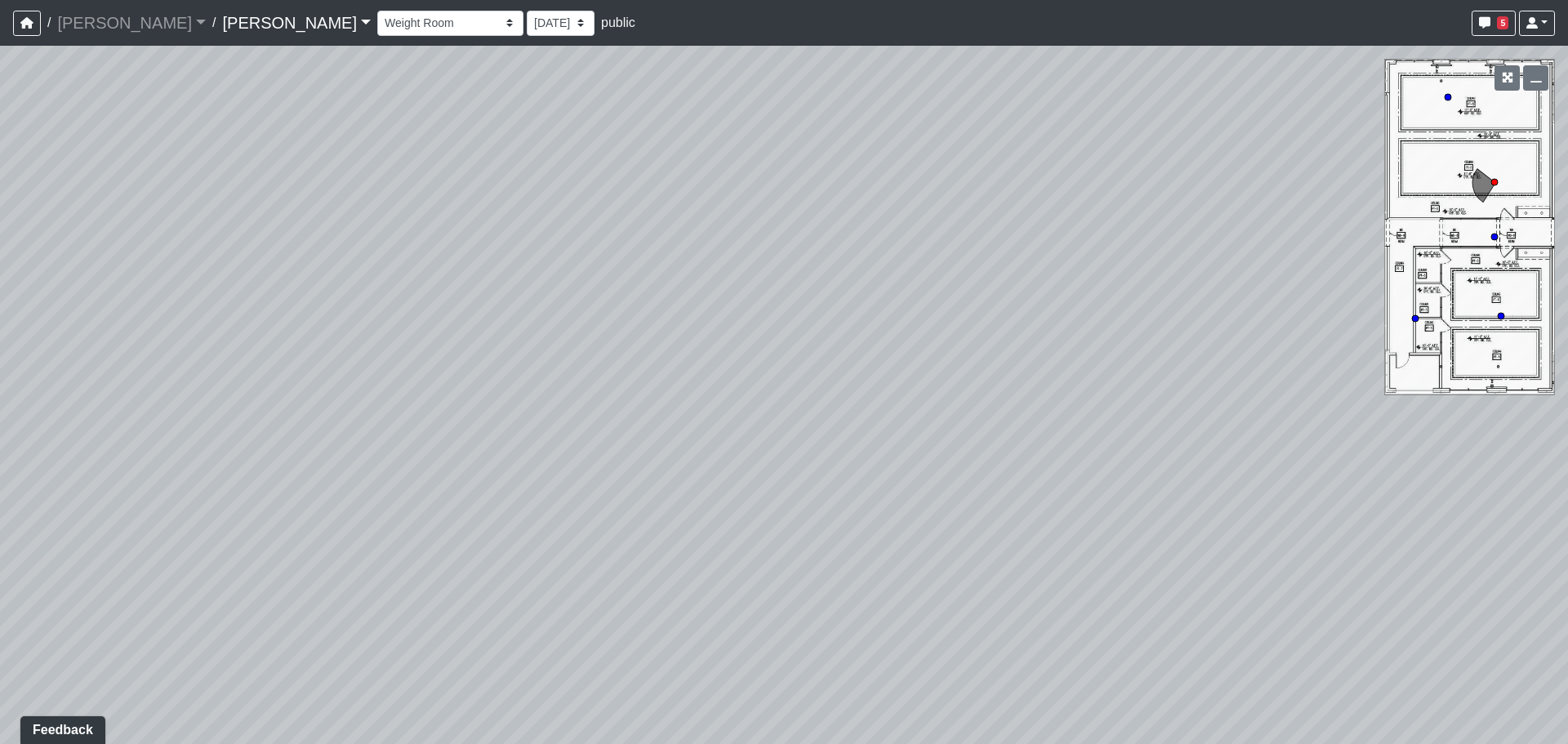
click at [1288, 447] on div "Loading... Weight Room Loading... Yoga Loading... Hallway Loading... Created by…" at bounding box center [784, 395] width 1568 height 698
drag, startPoint x: 781, startPoint y: 384, endPoint x: 1352, endPoint y: 511, distance: 585.0
click at [1352, 511] on div "Loading... Weight Room Loading... Yoga Loading... Hallway Loading... Created by…" at bounding box center [784, 395] width 1568 height 698
drag, startPoint x: 1003, startPoint y: 389, endPoint x: 522, endPoint y: 280, distance: 493.2
click at [522, 280] on div "Loading... Weight Room Loading... Yoga Loading... Hallway Loading... Created by…" at bounding box center [784, 395] width 1568 height 698
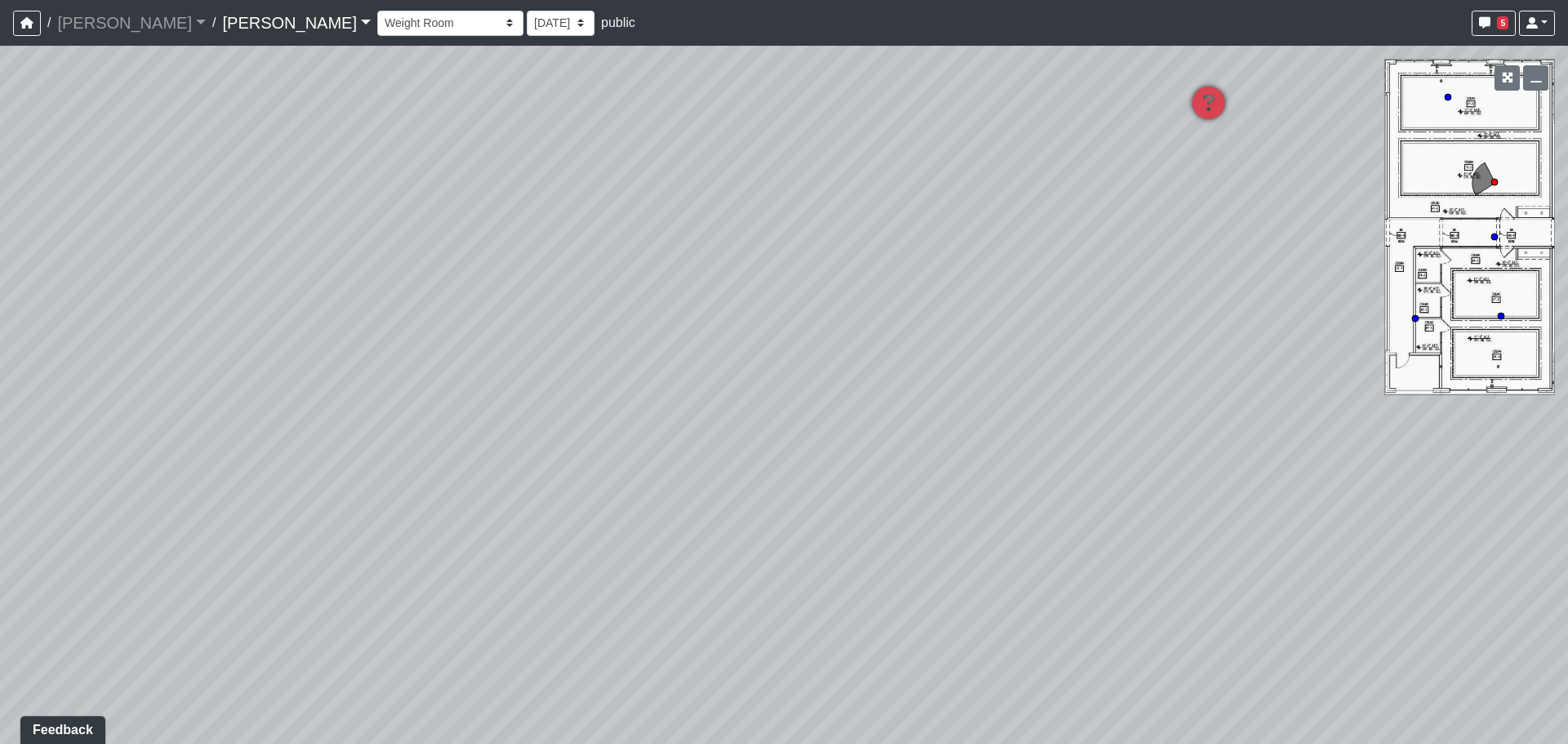
drag, startPoint x: 1068, startPoint y: 347, endPoint x: 622, endPoint y: 367, distance: 446.4
click at [622, 367] on div "Loading... Weight Room Loading... Yoga Loading... Hallway Loading... Created by…" at bounding box center [784, 395] width 1568 height 698
drag, startPoint x: 735, startPoint y: 382, endPoint x: 710, endPoint y: 380, distance: 25.1
click at [710, 380] on div "Loading... Weight Room Loading... Yoga Loading... Hallway Loading... Created by…" at bounding box center [784, 395] width 1568 height 698
drag, startPoint x: 421, startPoint y: 363, endPoint x: 865, endPoint y: 314, distance: 446.7
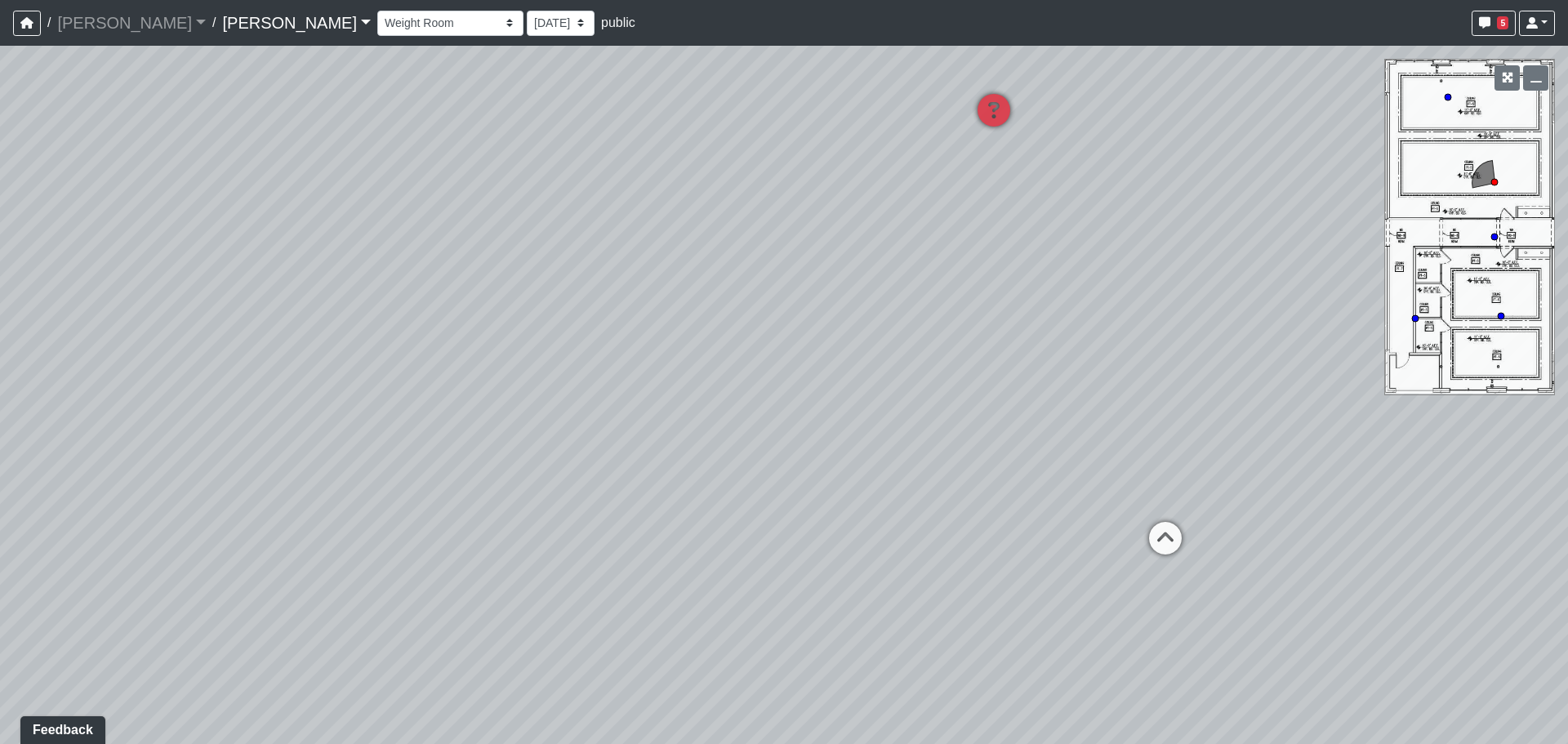
click at [865, 314] on div "Loading... Weight Room Loading... Yoga Loading... Hallway Loading... Created by…" at bounding box center [784, 395] width 1568 height 698
drag, startPoint x: 689, startPoint y: 260, endPoint x: 415, endPoint y: 277, distance: 274.5
click at [415, 277] on div "Loading... Weight Room Loading... Yoga Loading... Hallway Loading... Created by…" at bounding box center [784, 395] width 1568 height 698
drag, startPoint x: 1127, startPoint y: 270, endPoint x: 709, endPoint y: 272, distance: 418.0
click at [709, 272] on div "Loading... Weight Room Loading... Yoga Loading... Hallway Loading... Created by…" at bounding box center [784, 395] width 1568 height 698
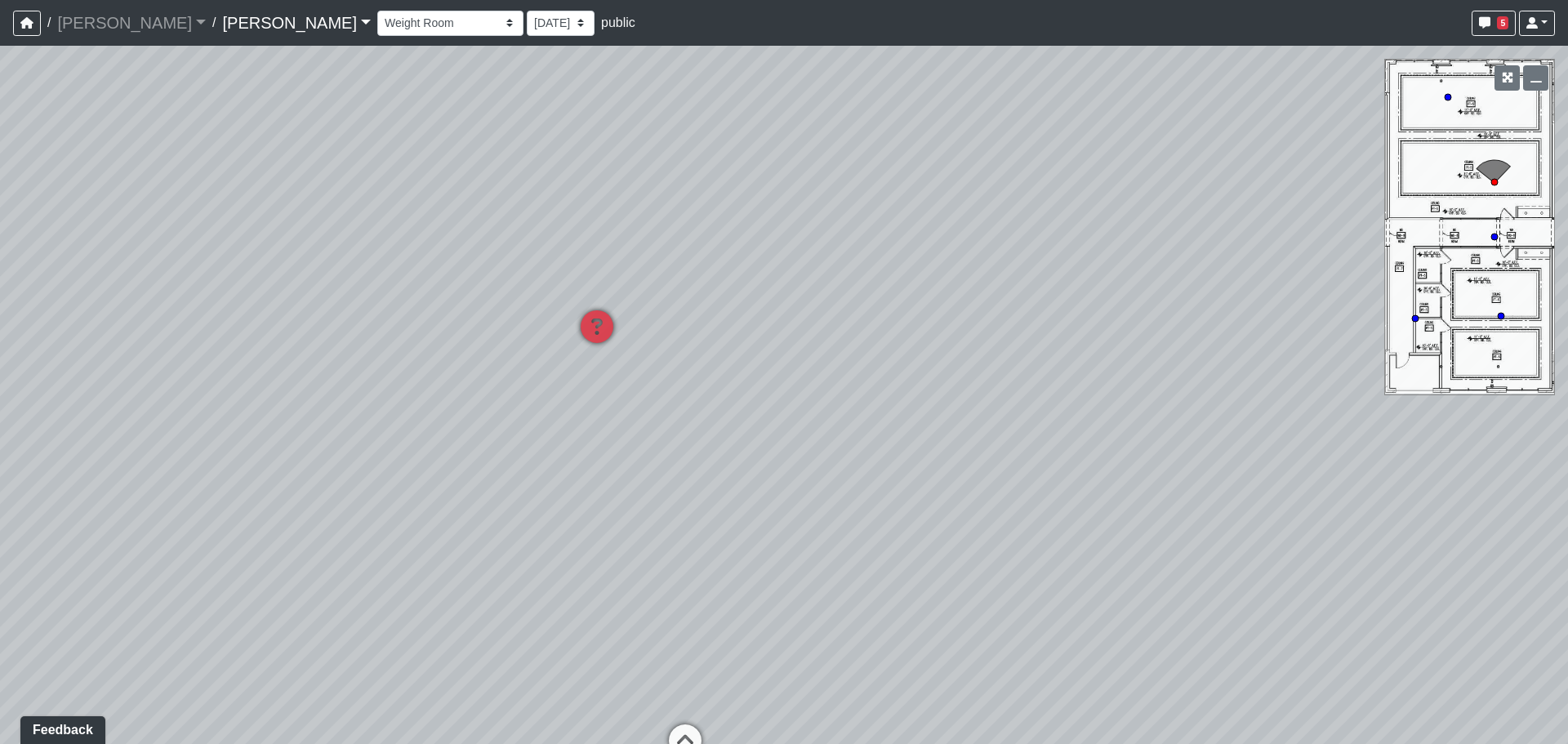
drag, startPoint x: 1199, startPoint y: 455, endPoint x: 705, endPoint y: 331, distance: 509.3
click at [1212, 487] on div "Loading... Weight Room Loading... Yoga Loading... Hallway Loading... Created by…" at bounding box center [784, 395] width 1568 height 698
click at [604, 319] on icon at bounding box center [597, 332] width 49 height 49
